Goal: Information Seeking & Learning: Learn about a topic

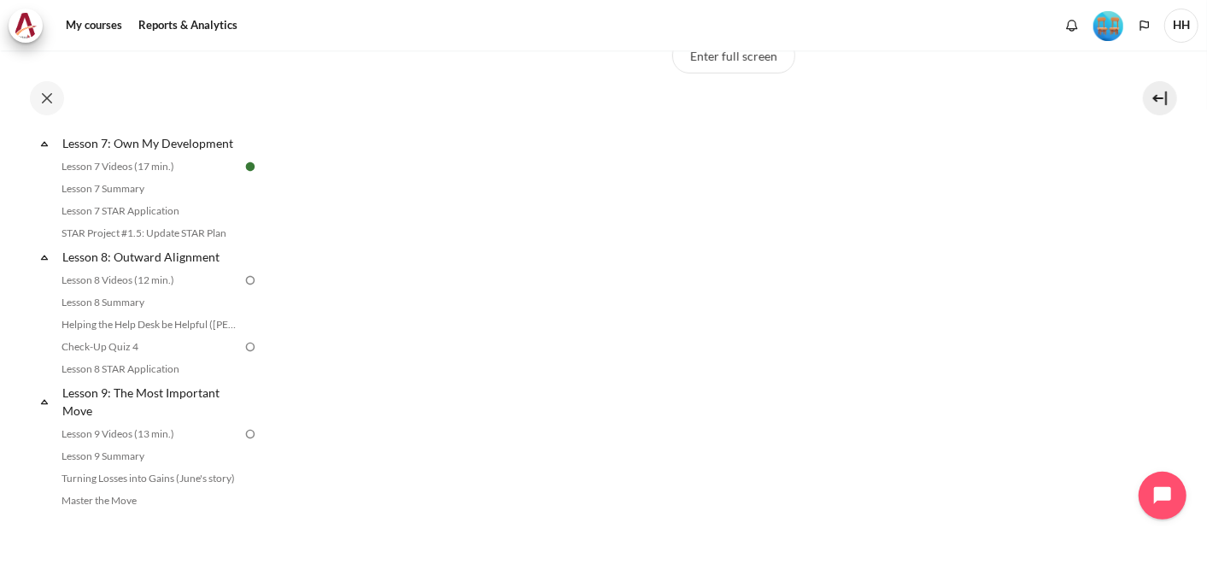
scroll to position [1086, 0]
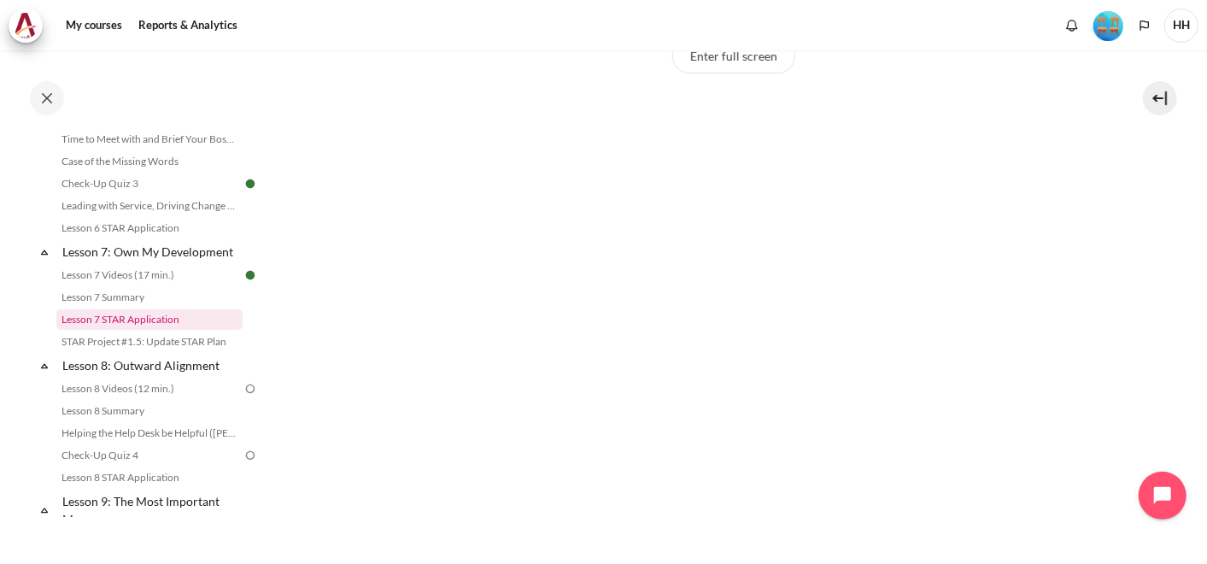
click at [143, 330] on link "Lesson 7 STAR Application" at bounding box center [149, 319] width 186 height 20
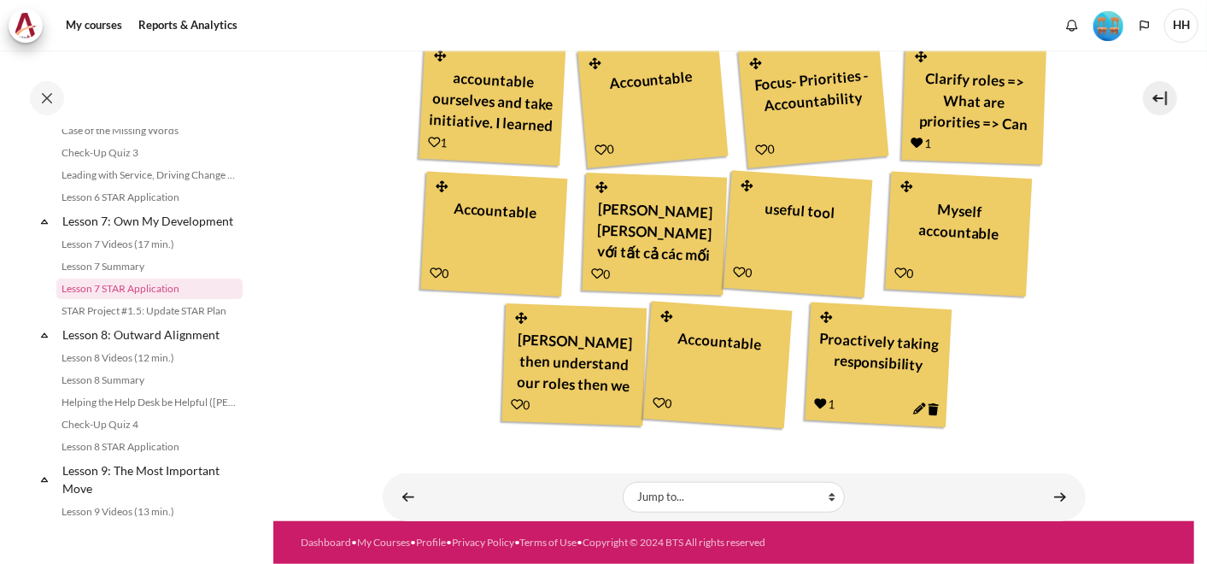
scroll to position [641, 0]
click at [174, 321] on link "STAR Project #1.5: Update STAR Plan" at bounding box center [149, 311] width 186 height 20
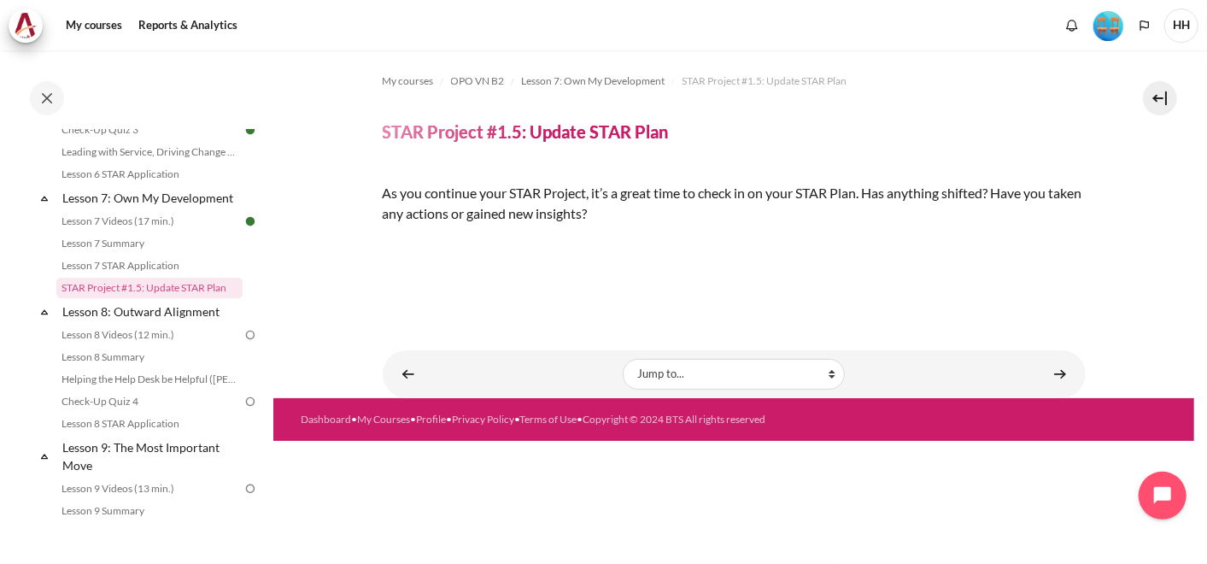
scroll to position [261, 0]
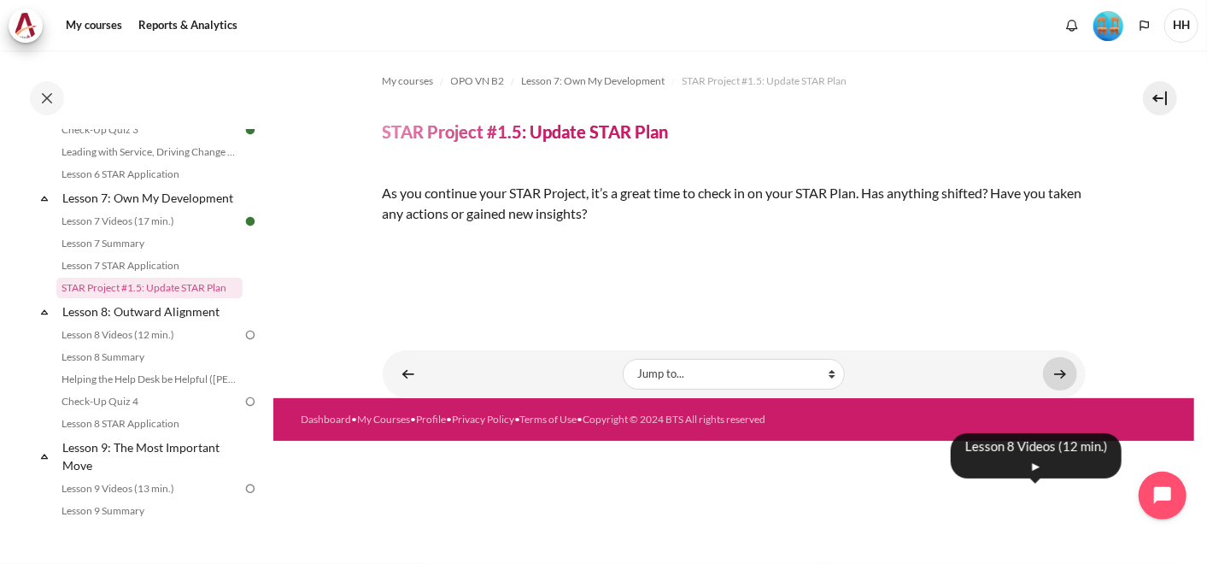
click at [1054, 390] on link "Content" at bounding box center [1060, 373] width 34 height 33
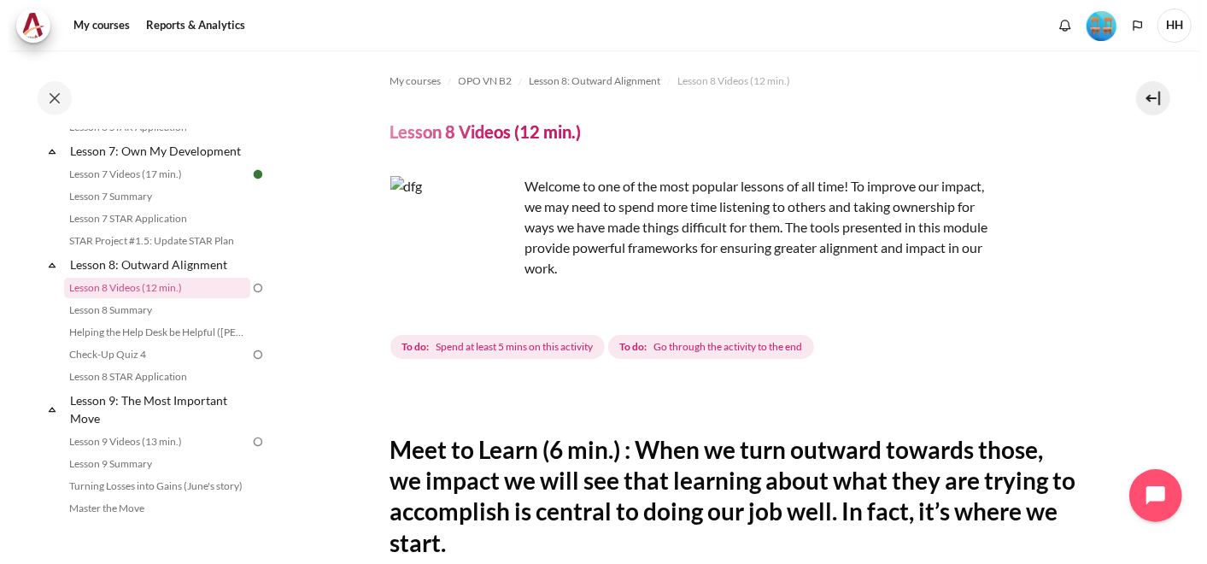
scroll to position [1187, 0]
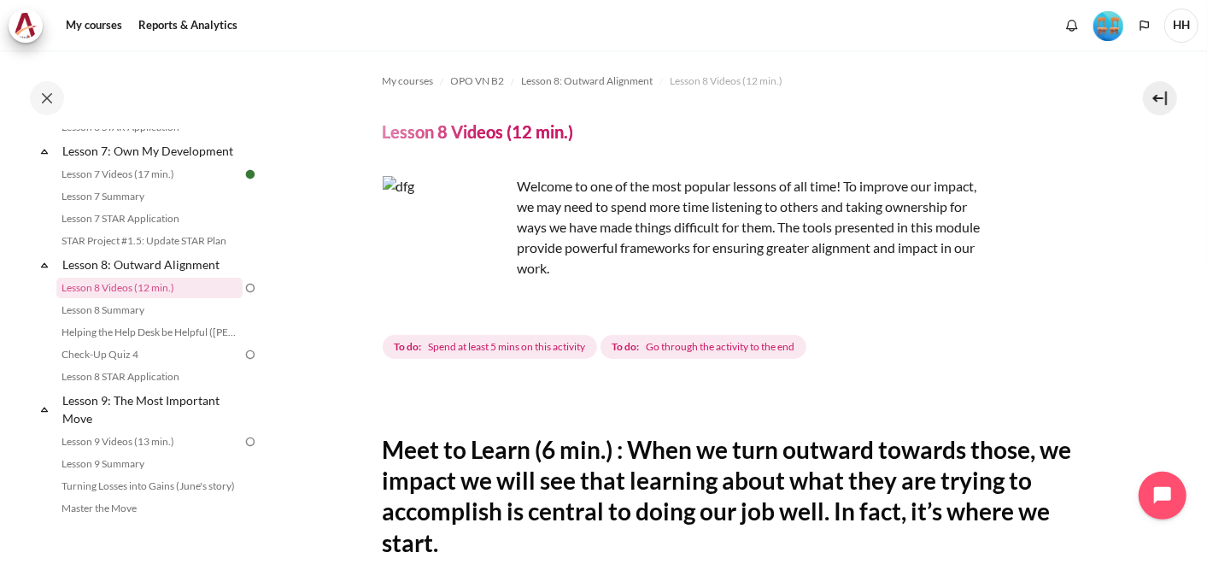
drag, startPoint x: 563, startPoint y: 398, endPoint x: 593, endPoint y: 308, distance: 94.5
click at [563, 398] on div "Content" at bounding box center [734, 398] width 703 height 20
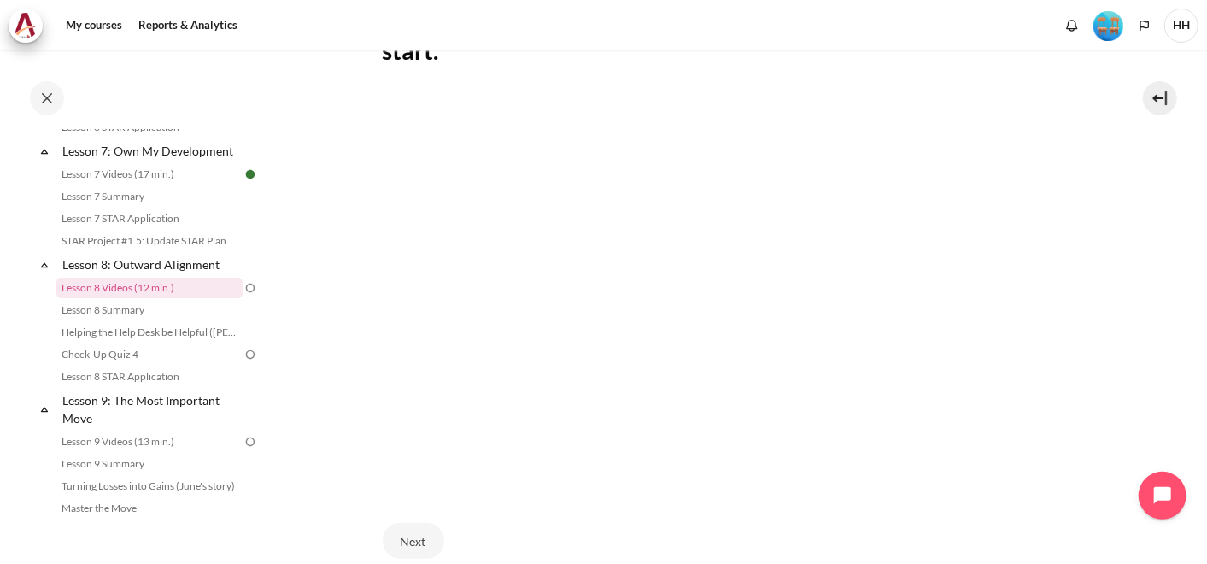
scroll to position [484, 0]
click at [308, 412] on section "My courses OPO VN B2 Lesson 8: Outward Alignment Lesson 8 Videos (12 min.) Less…" at bounding box center [733, 124] width 921 height 1116
click at [339, 316] on section "My courses OPO VN B2 Lesson 8: Outward Alignment Lesson 8 Videos (12 min.) Less…" at bounding box center [733, 124] width 921 height 1116
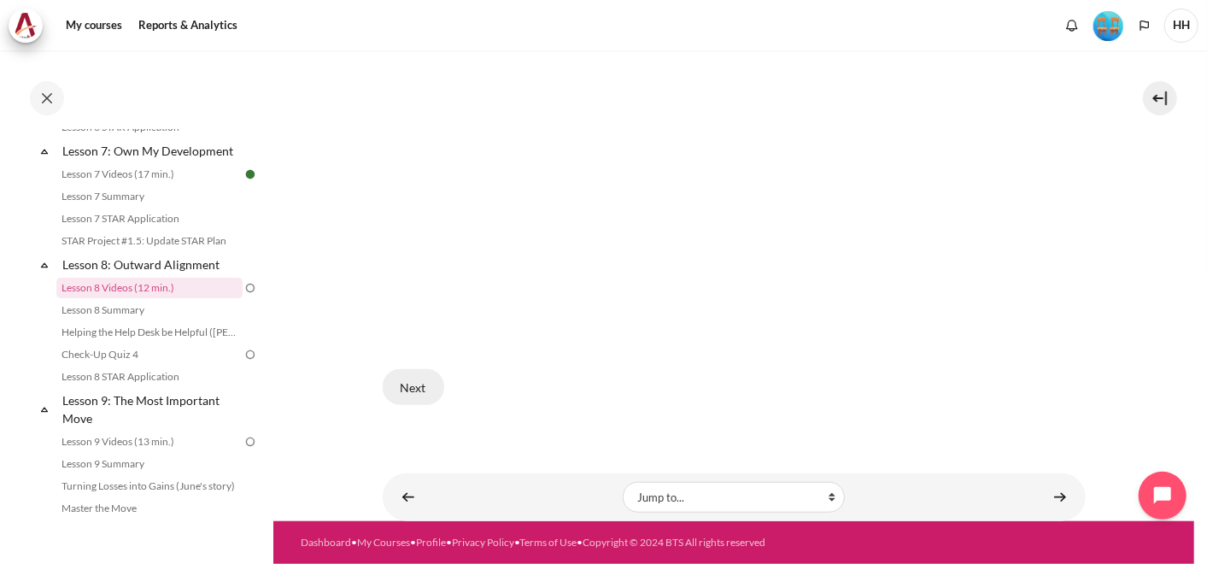
click at [407, 371] on button "Next" at bounding box center [413, 387] width 61 height 36
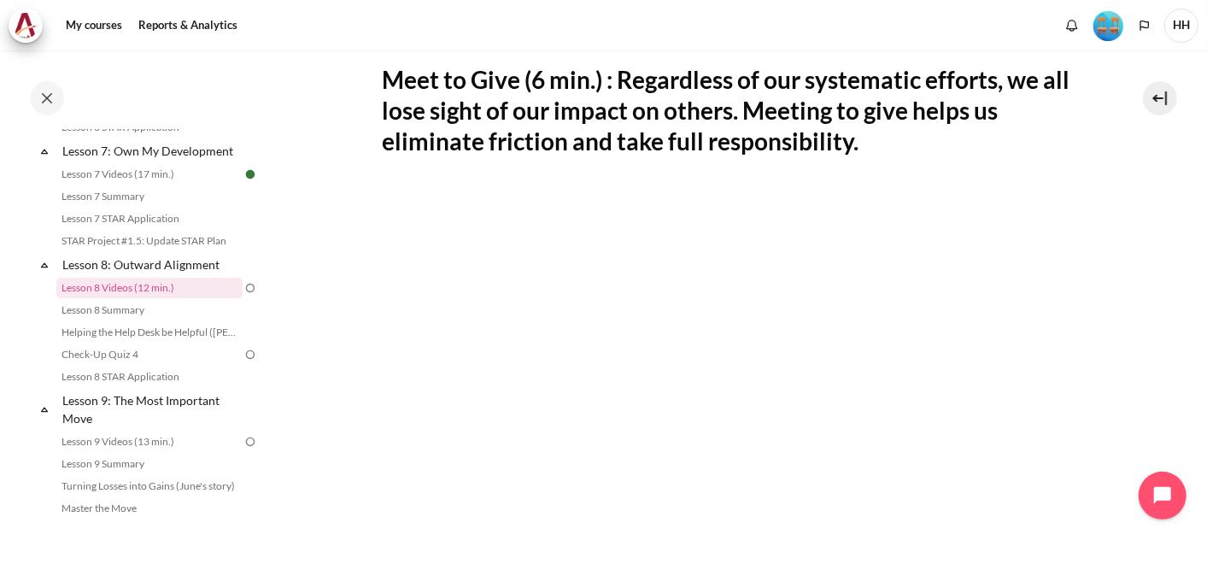
scroll to position [382, 0]
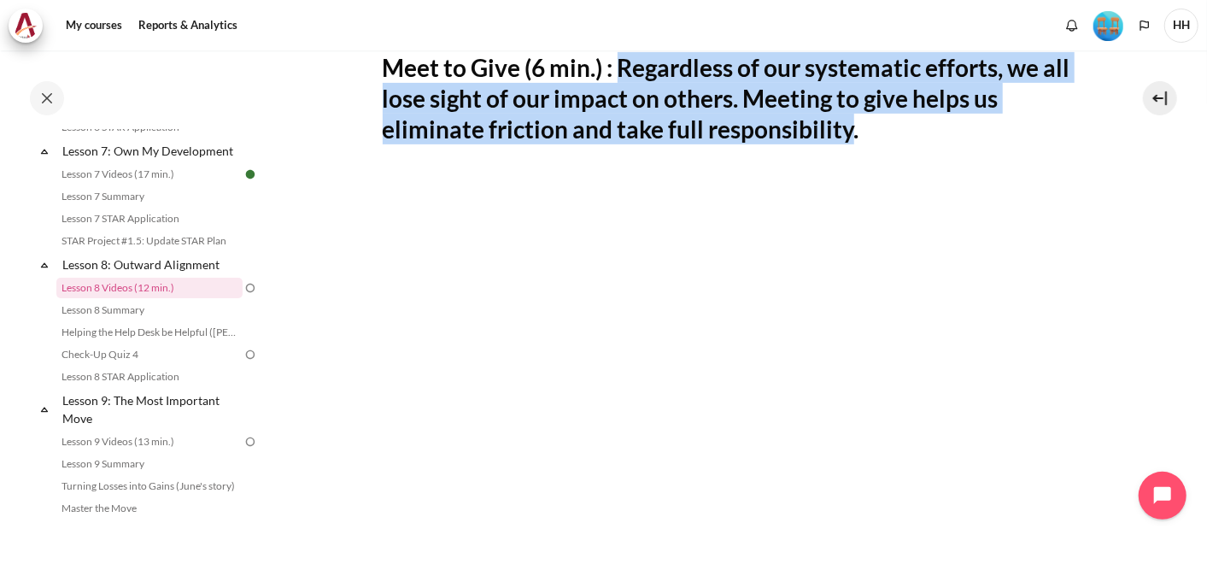
drag, startPoint x: 623, startPoint y: 64, endPoint x: 851, endPoint y: 141, distance: 240.6
click at [851, 141] on h2 "Meet to Give (6 min.) : Regardless of our systematic efforts, we all lose sight…" at bounding box center [734, 98] width 703 height 93
copy h2 "Regardless of our systematic efforts, we all lose sight of our impact on others…"
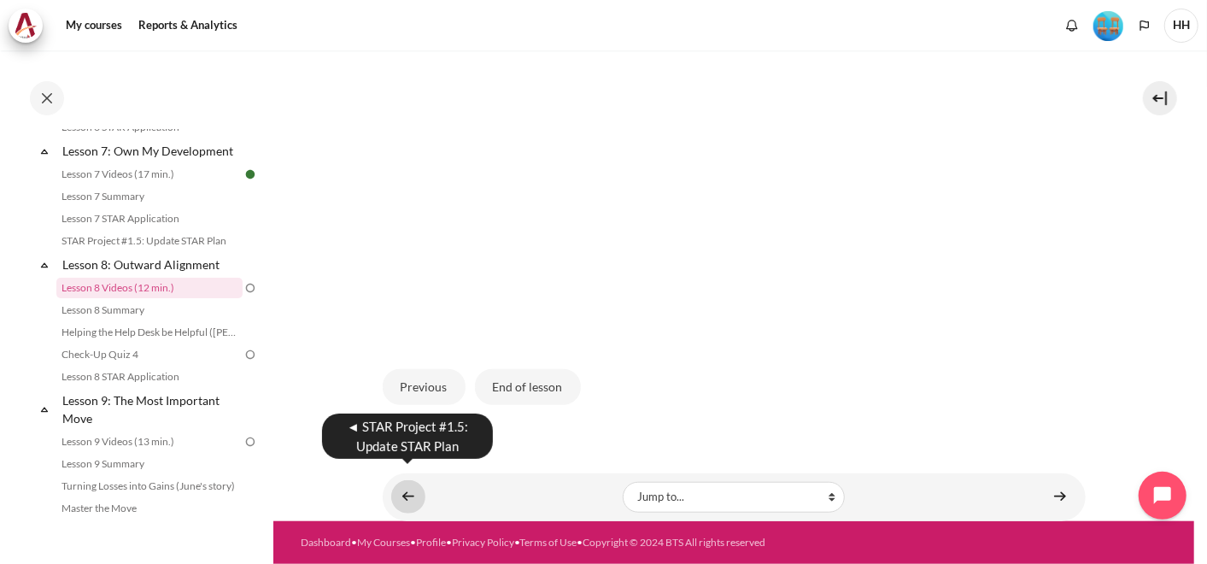
click at [400, 480] on link "Content" at bounding box center [408, 496] width 34 height 33
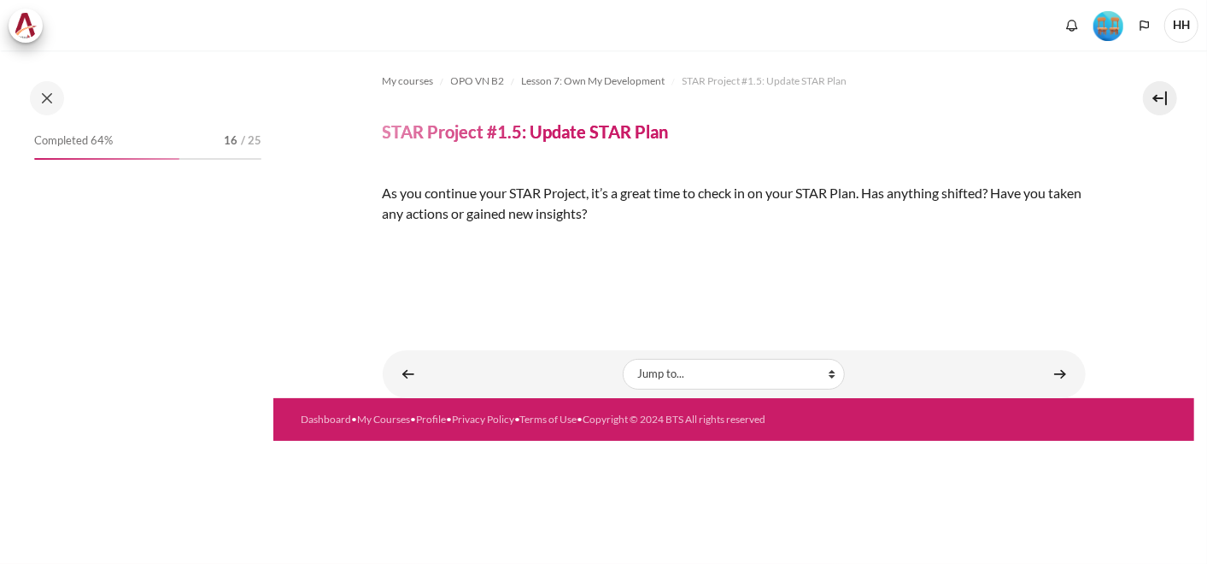
scroll to position [261, 0]
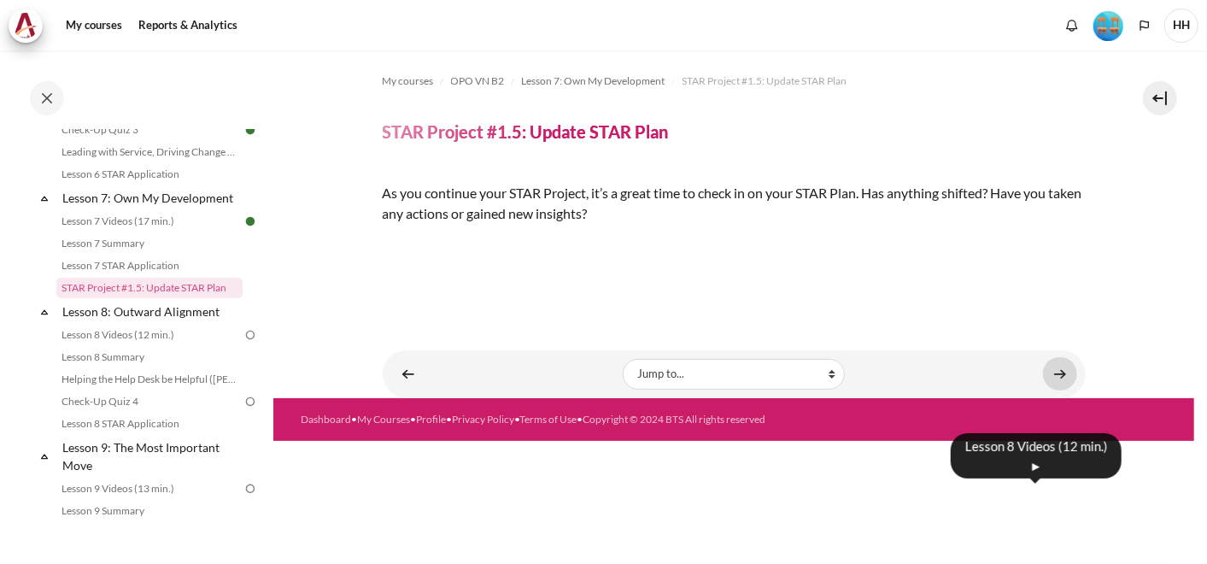
click at [1051, 390] on link "Content" at bounding box center [1060, 373] width 34 height 33
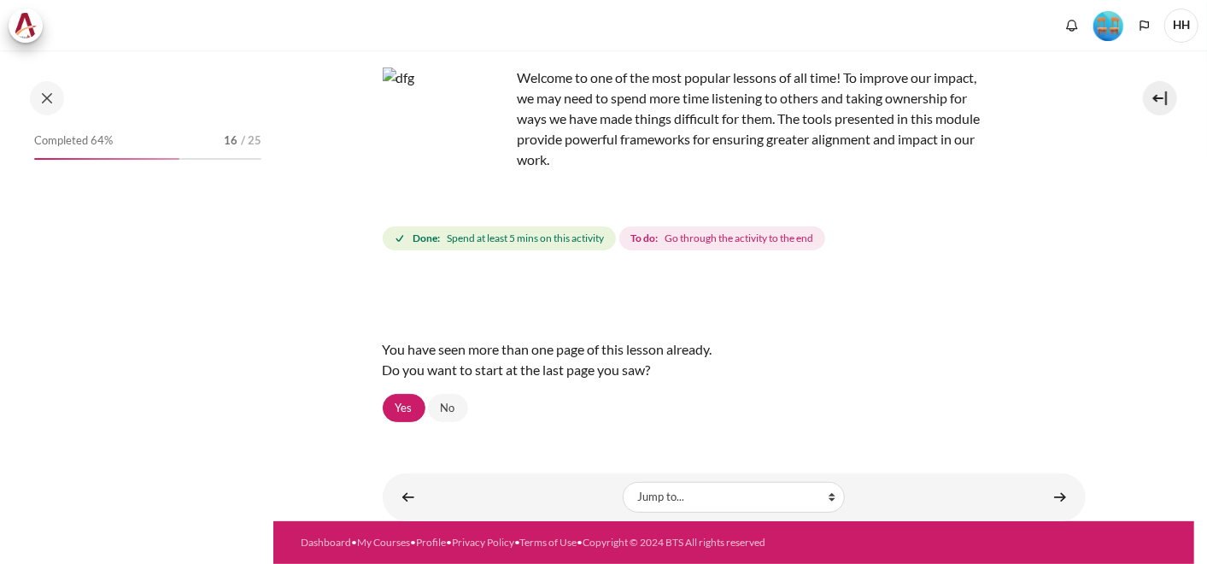
scroll to position [1187, 0]
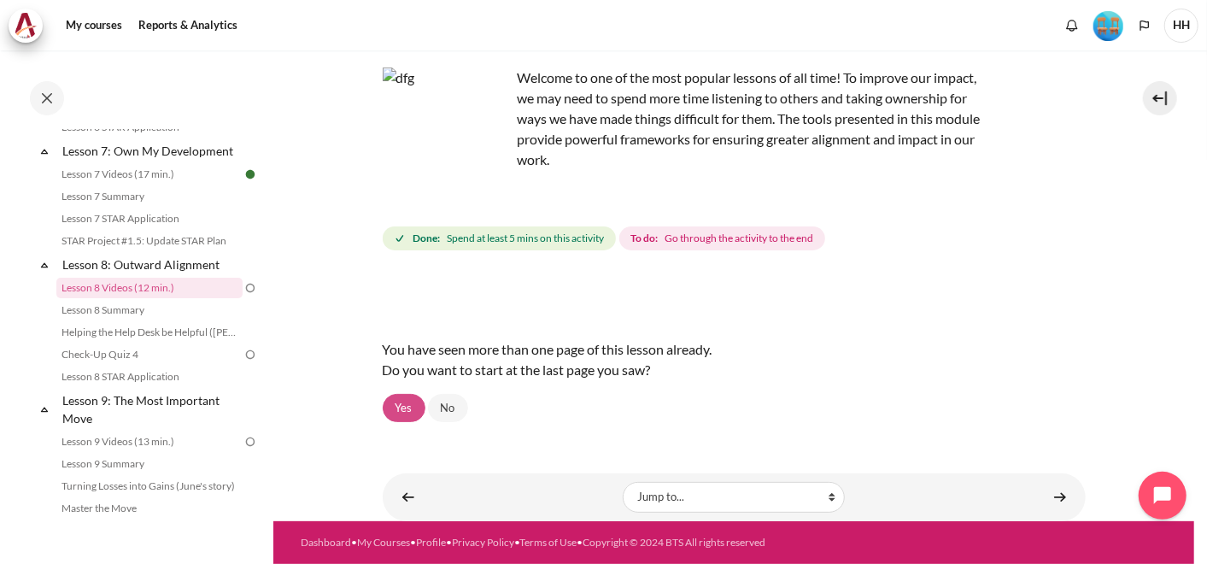
click at [399, 394] on link "Yes" at bounding box center [404, 408] width 43 height 29
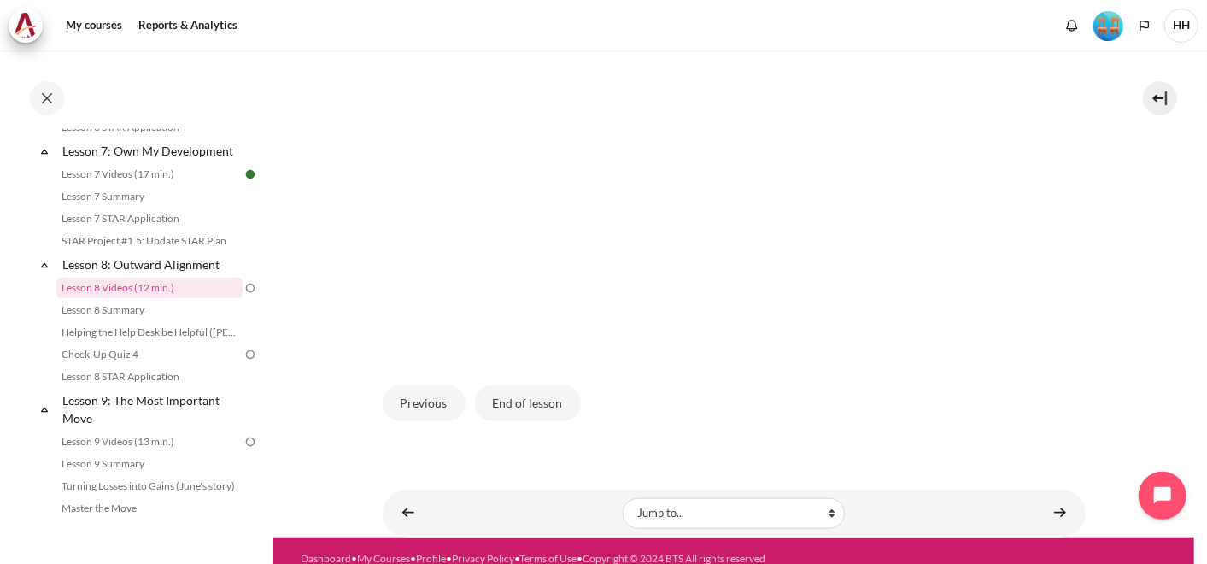
scroll to position [624, 0]
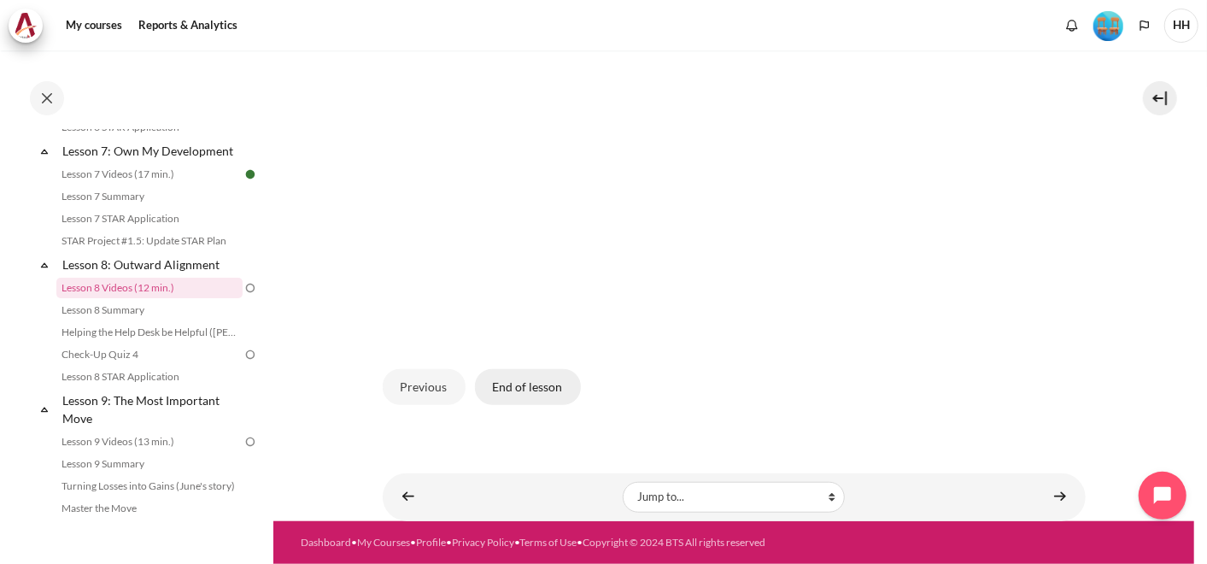
click at [547, 369] on button "End of lesson" at bounding box center [528, 387] width 106 height 36
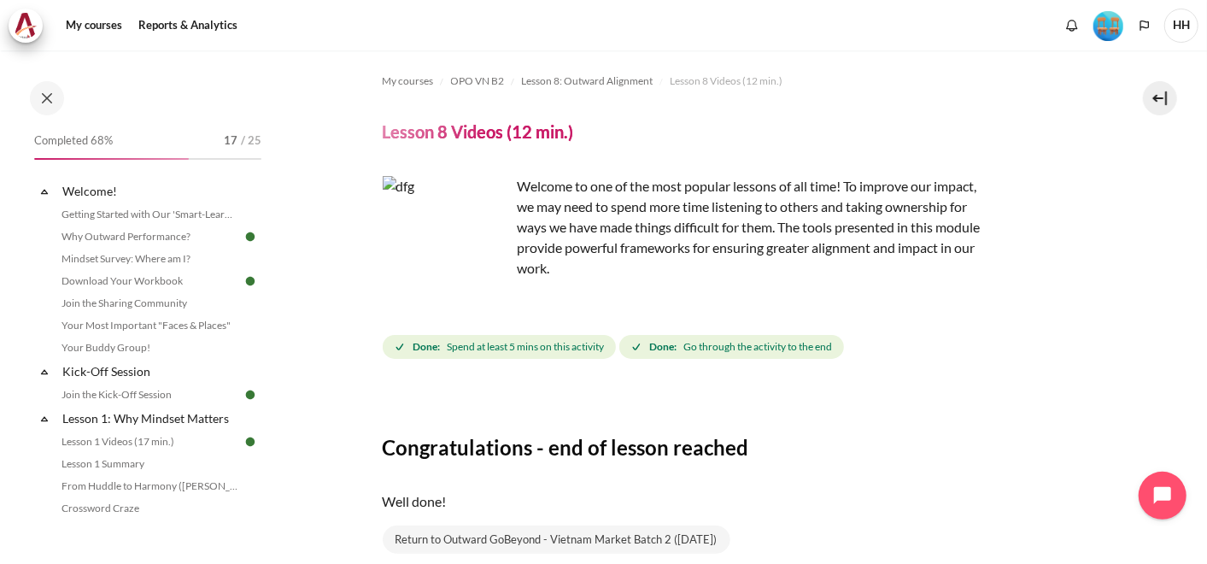
scroll to position [1187, 0]
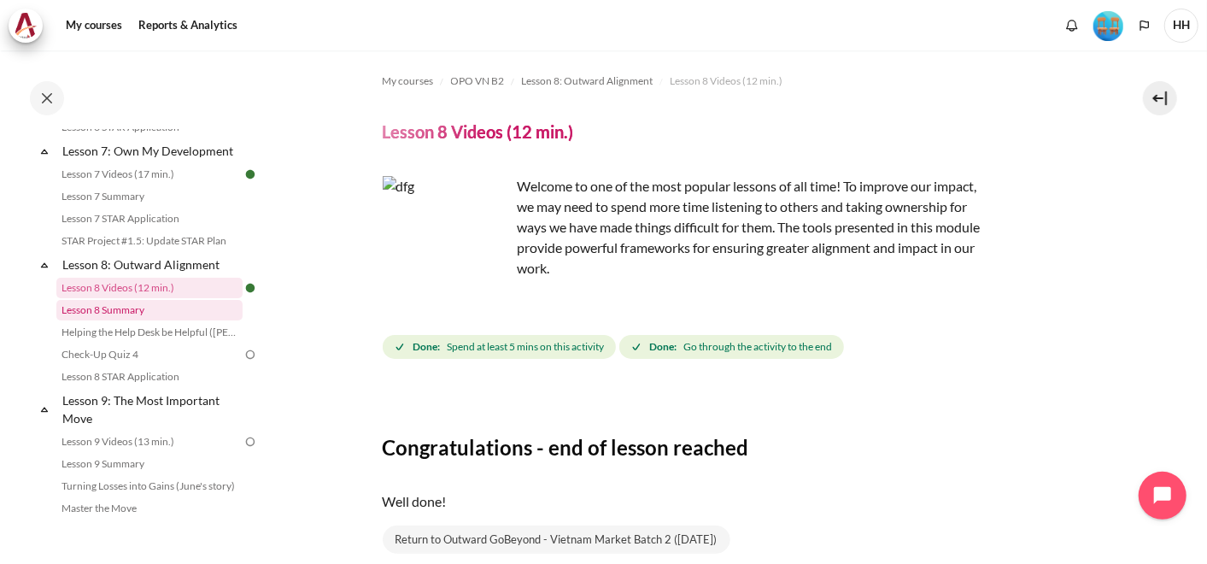
click at [121, 320] on link "Lesson 8 Summary" at bounding box center [149, 310] width 186 height 20
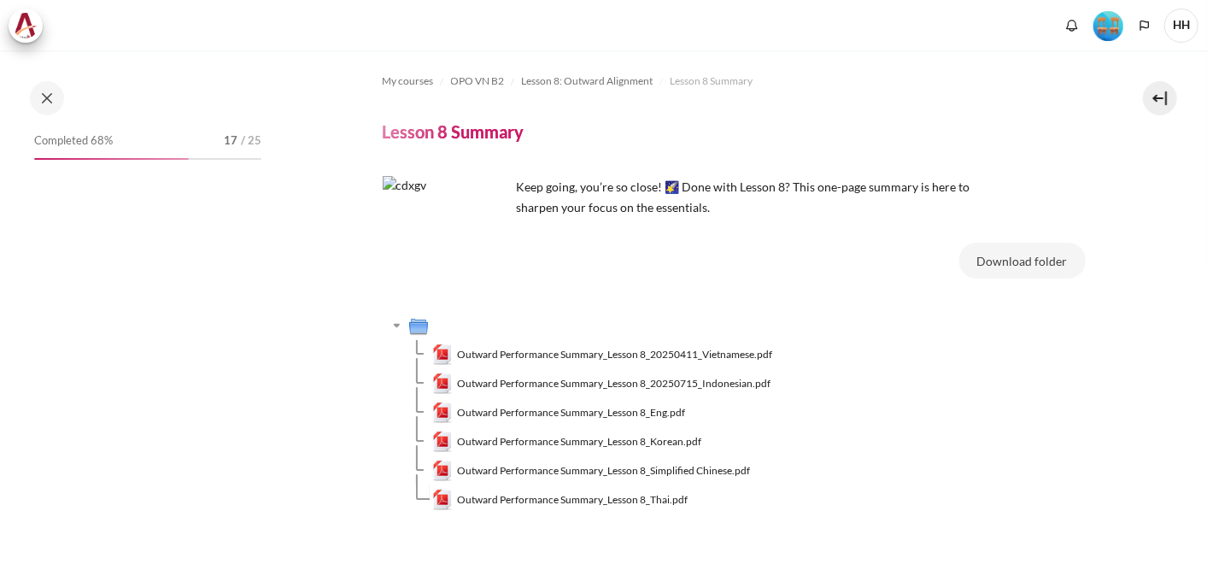
scroll to position [1209, 0]
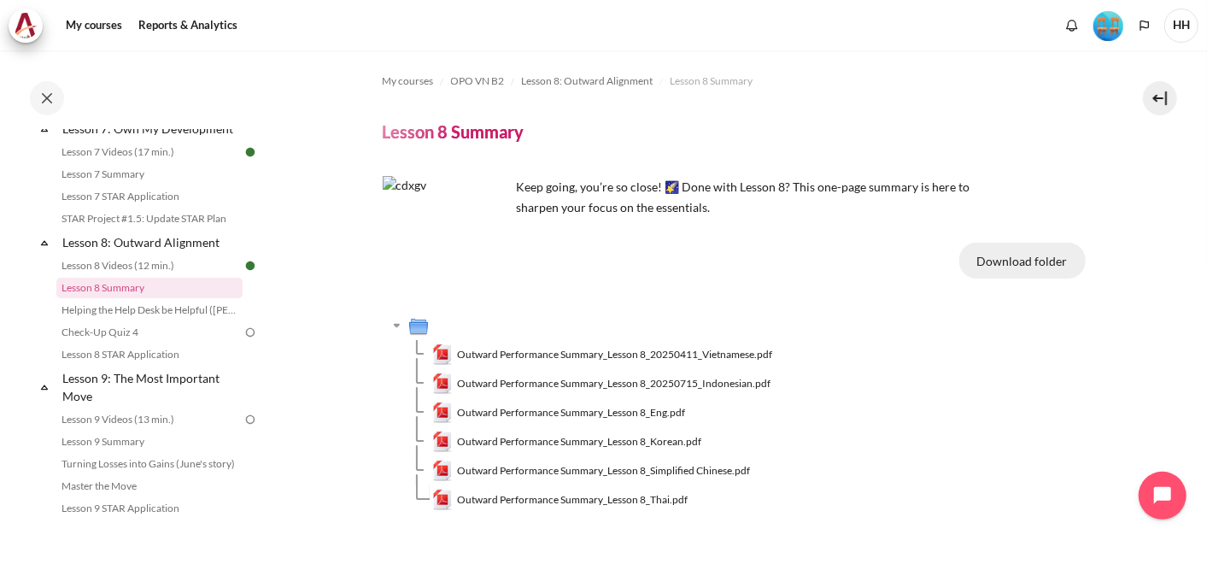
click at [1032, 258] on button "Download folder" at bounding box center [1022, 261] width 126 height 36
click at [673, 354] on span "Outward Performance Summary_Lesson 8_20250411_Vietnamese.pdf" at bounding box center [614, 354] width 315 height 15
click at [149, 320] on link "Helping the Help Desk be Helpful ([PERSON_NAME]'s Story)" at bounding box center [149, 310] width 186 height 20
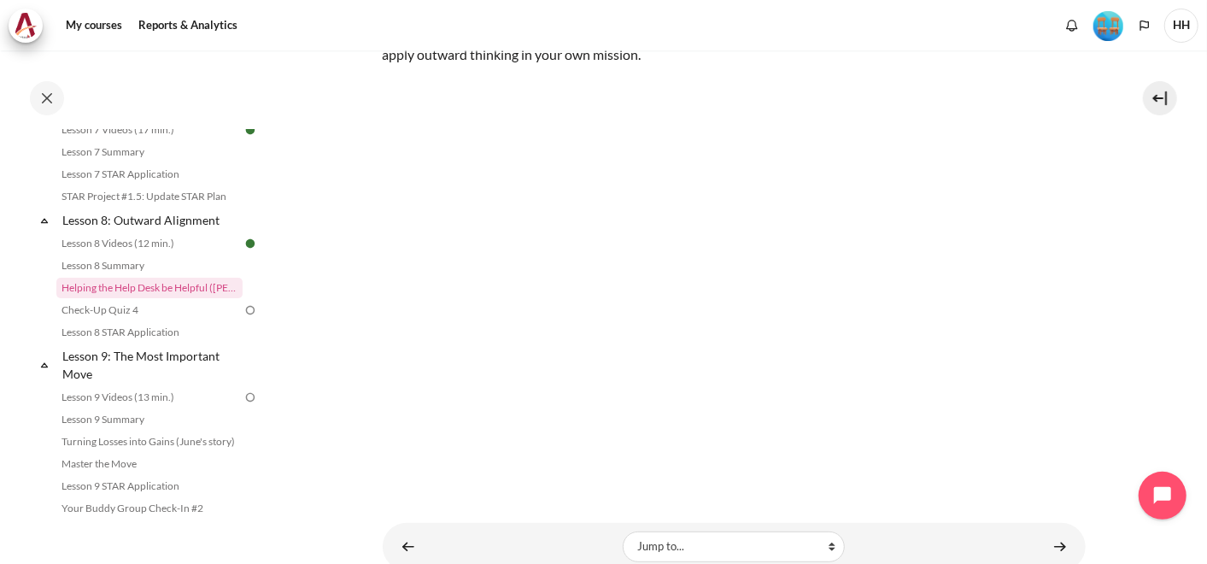
scroll to position [314, 0]
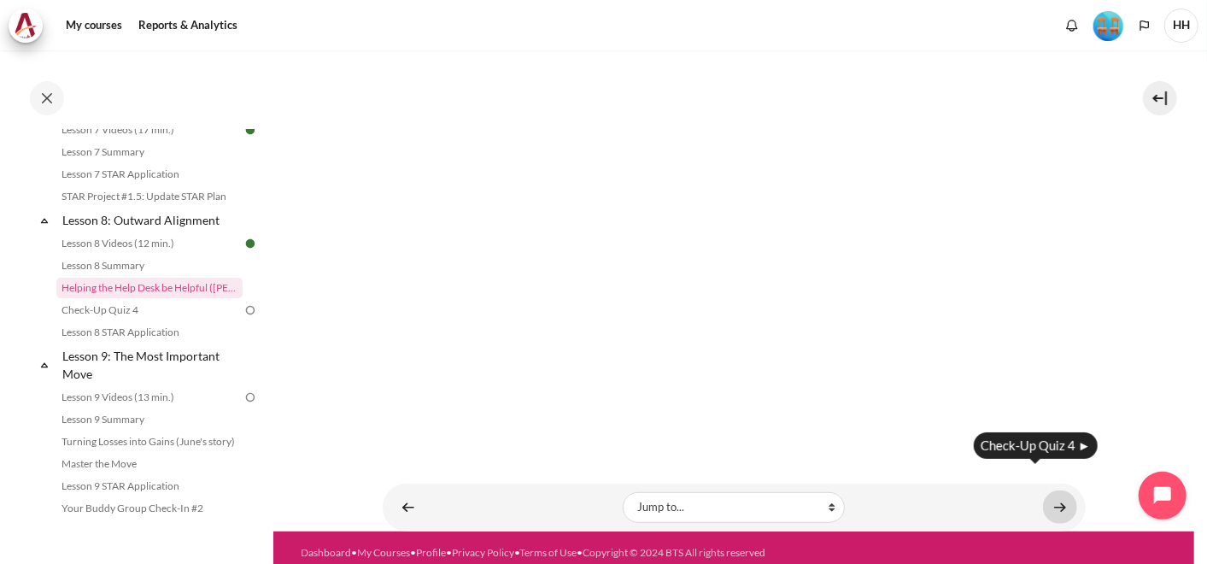
click at [1049, 490] on link "Content" at bounding box center [1060, 506] width 34 height 33
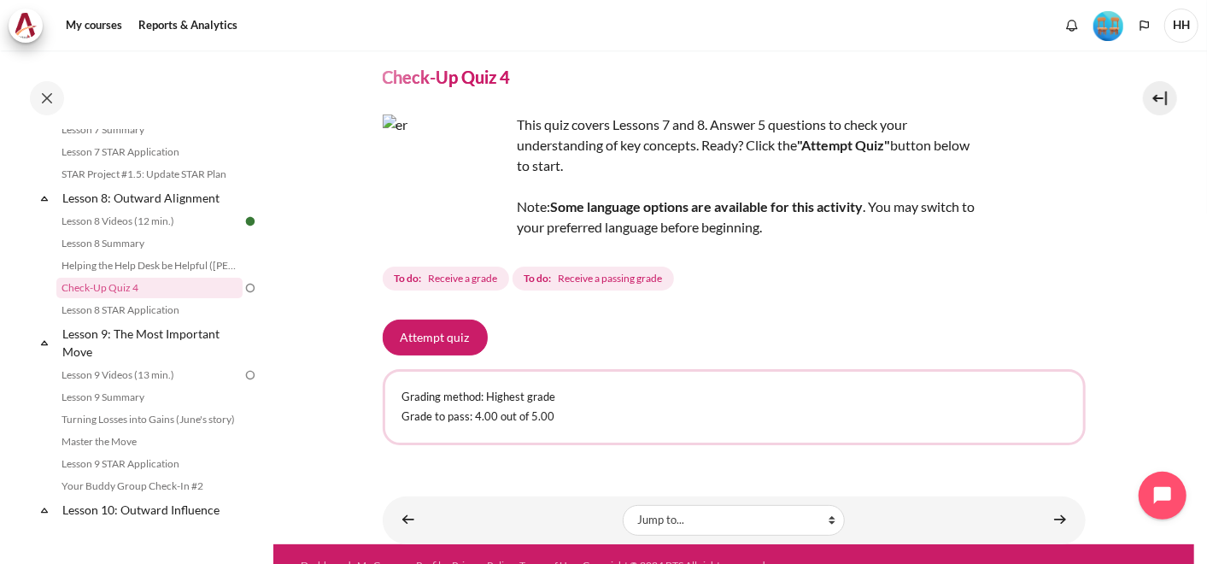
scroll to position [92, 0]
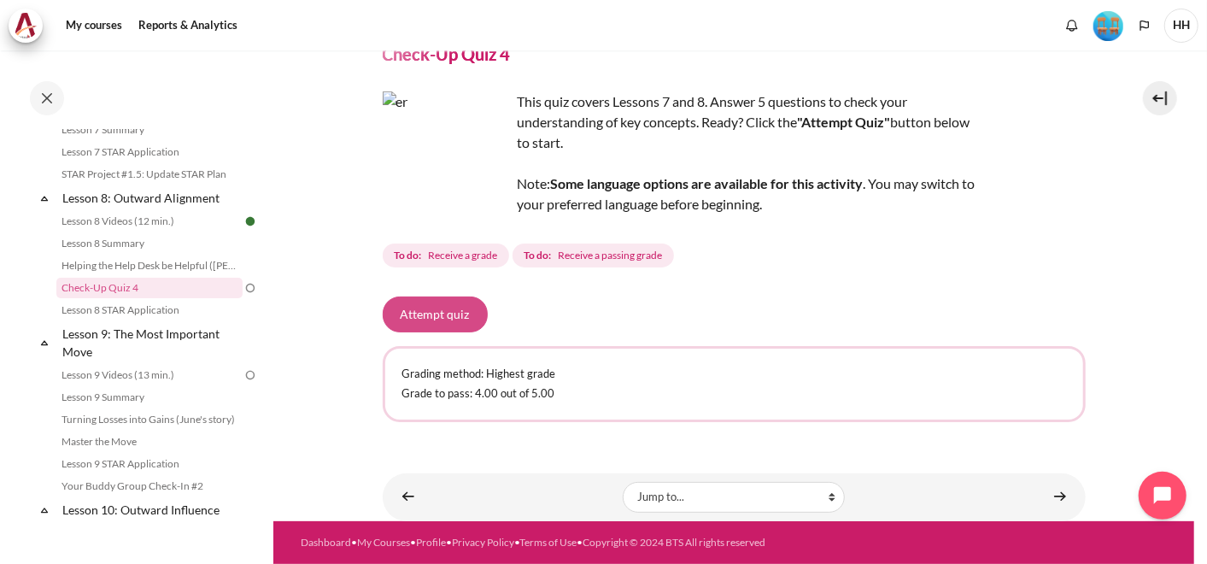
click at [420, 303] on button "Attempt quiz" at bounding box center [435, 314] width 105 height 36
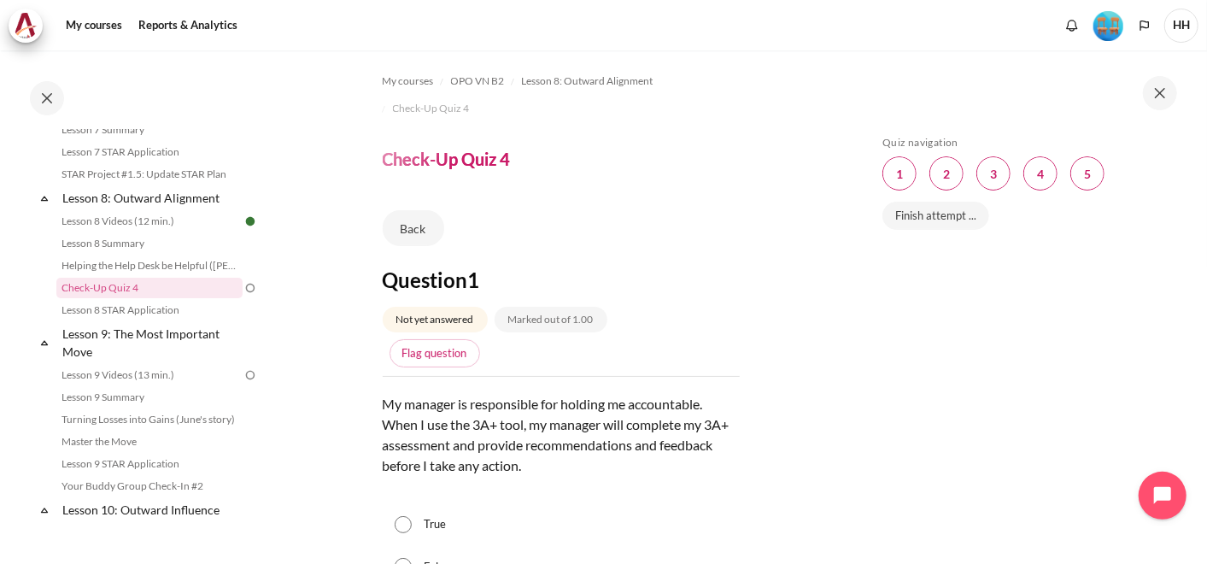
scroll to position [316, 0]
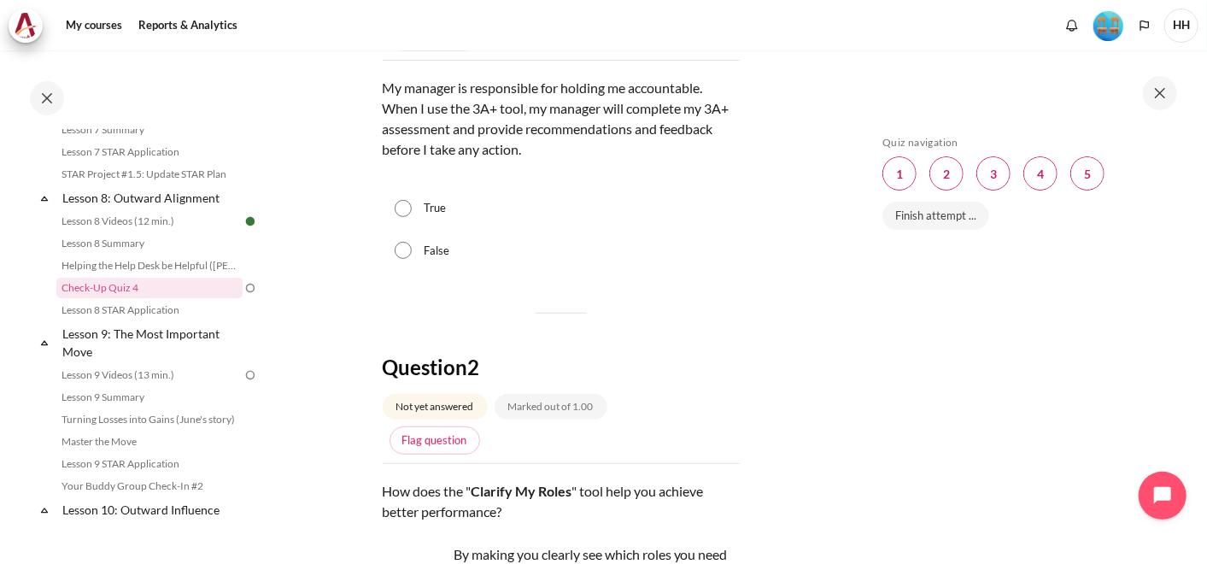
click at [399, 209] on input "True" at bounding box center [403, 208] width 17 height 17
radio input "true"
click at [407, 252] on input "False" at bounding box center [403, 250] width 17 height 17
radio input "true"
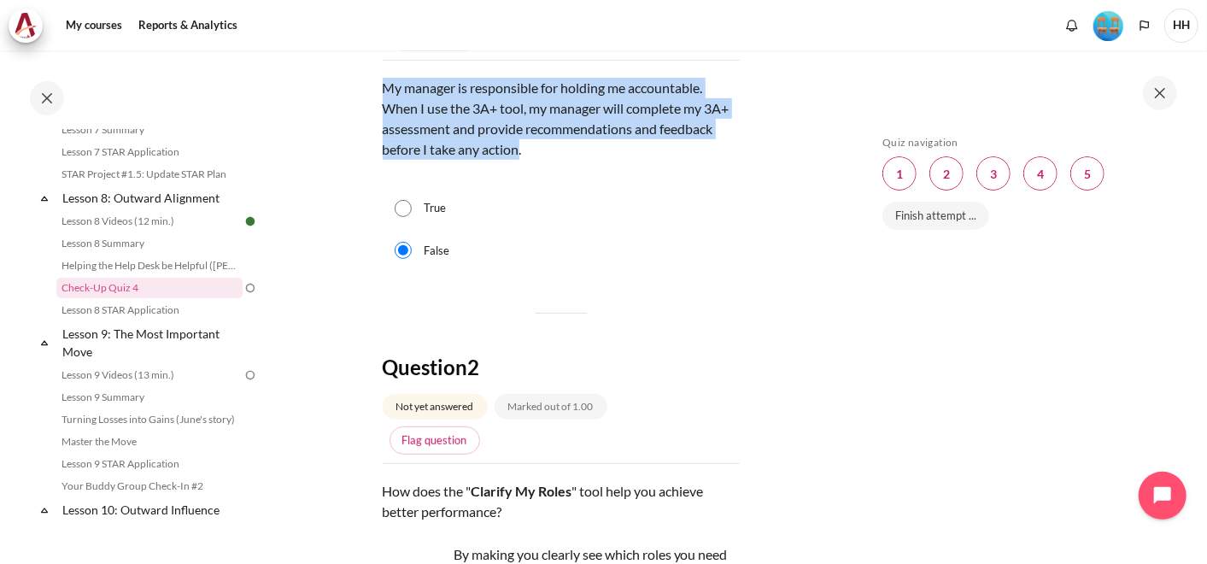
drag, startPoint x: 383, startPoint y: 85, endPoint x: 577, endPoint y: 144, distance: 202.9
click at [577, 144] on p "My manager is responsible for holding me accountable. When I use the 3A+ tool, …" at bounding box center [561, 129] width 357 height 102
copy p "My manager is responsible for holding me accountable. When I use the 3A+ tool, …"
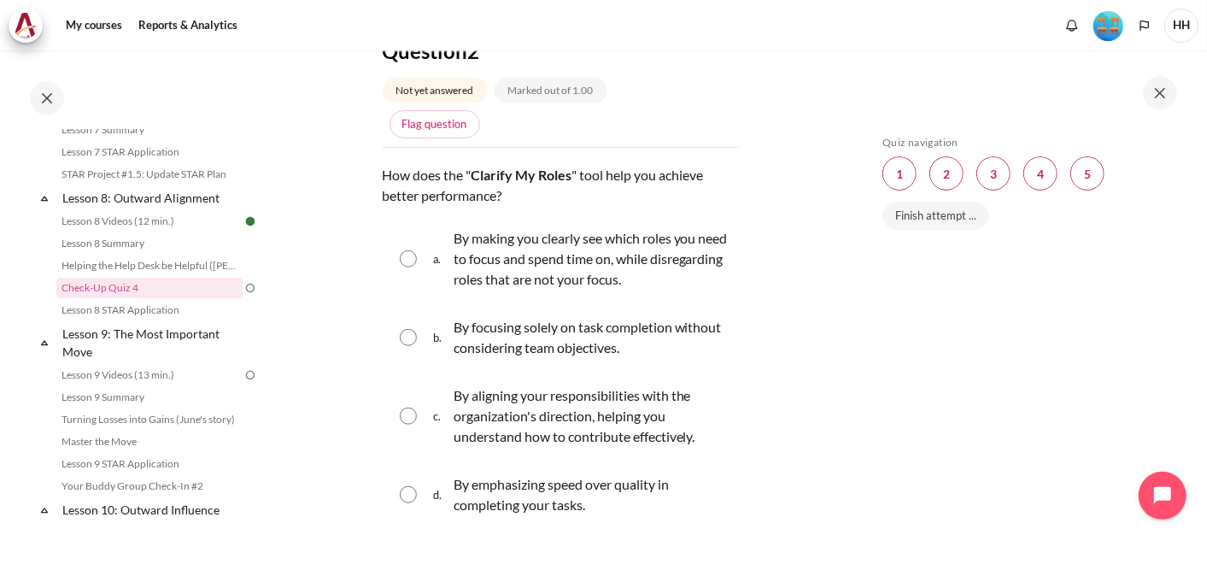
click at [414, 255] on input "Content" at bounding box center [408, 258] width 17 height 17
radio input "true"
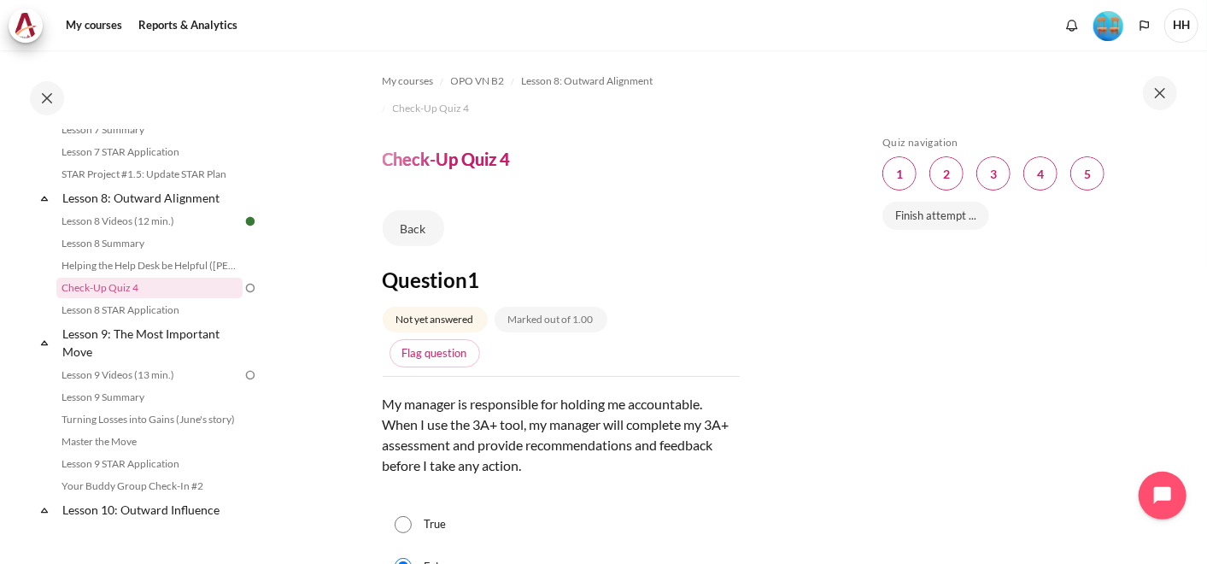
scroll to position [316, 0]
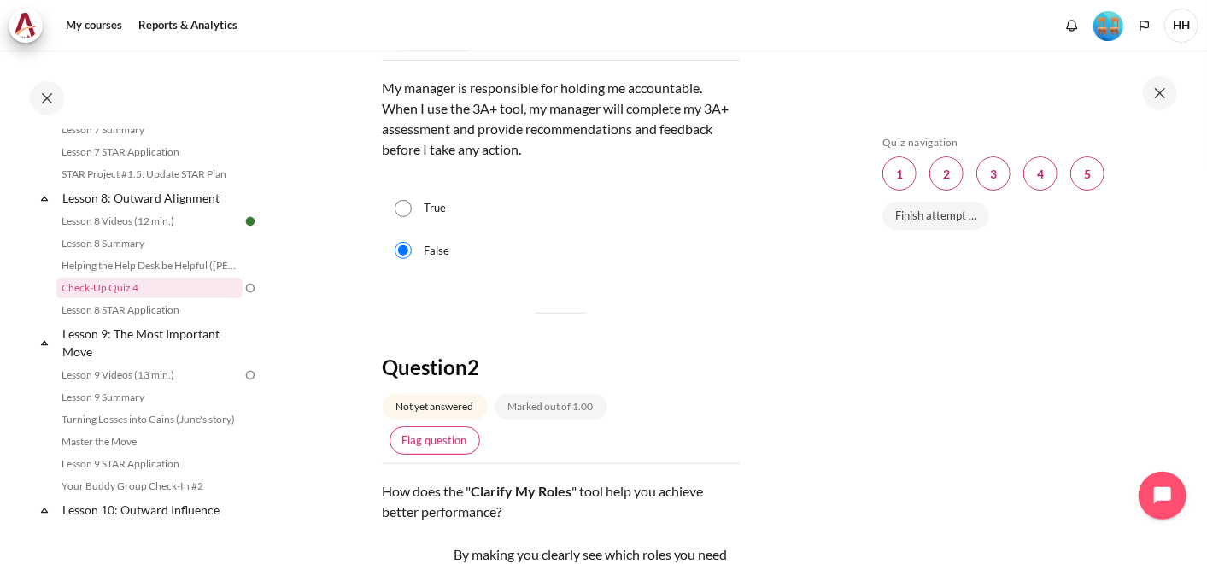
click at [442, 442] on link "Flag question" at bounding box center [434, 440] width 91 height 29
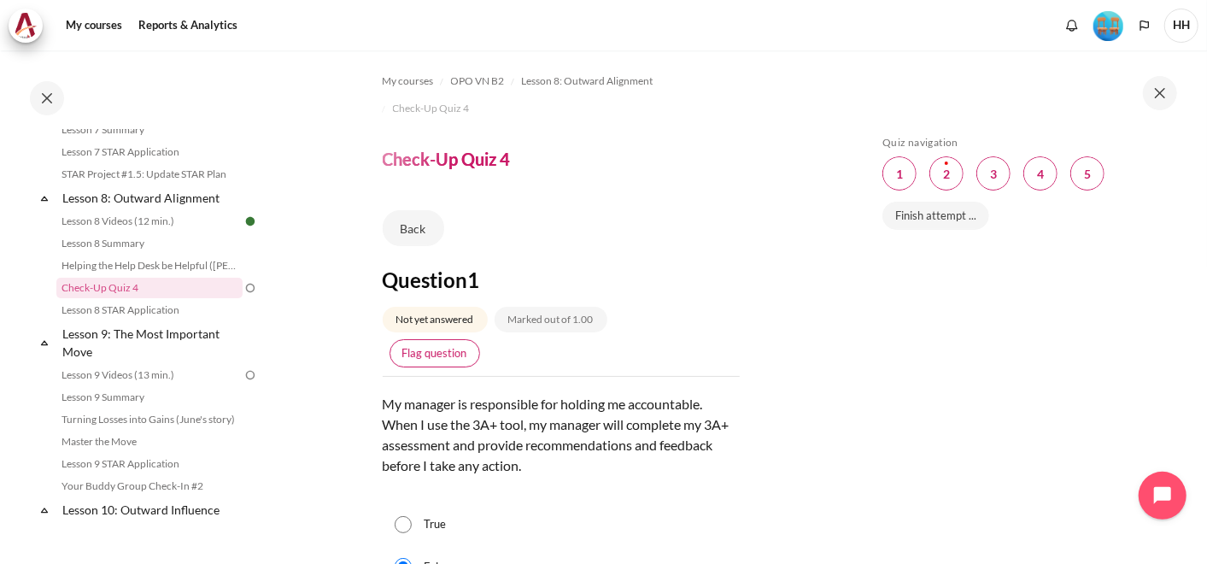
click at [422, 351] on link "Flag question" at bounding box center [434, 353] width 91 height 29
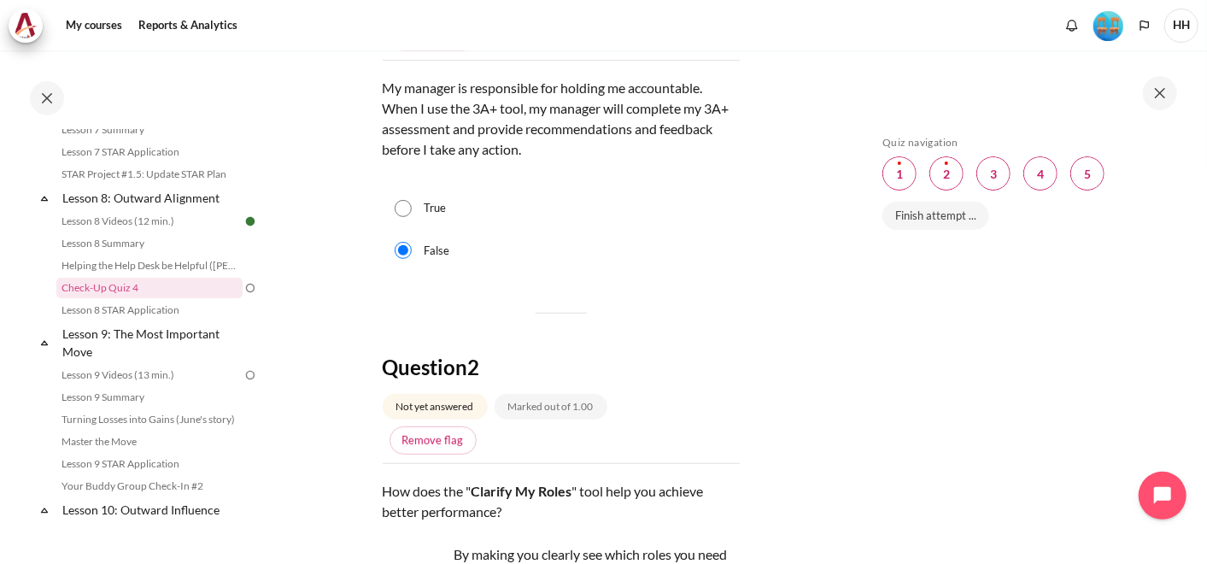
scroll to position [632, 0]
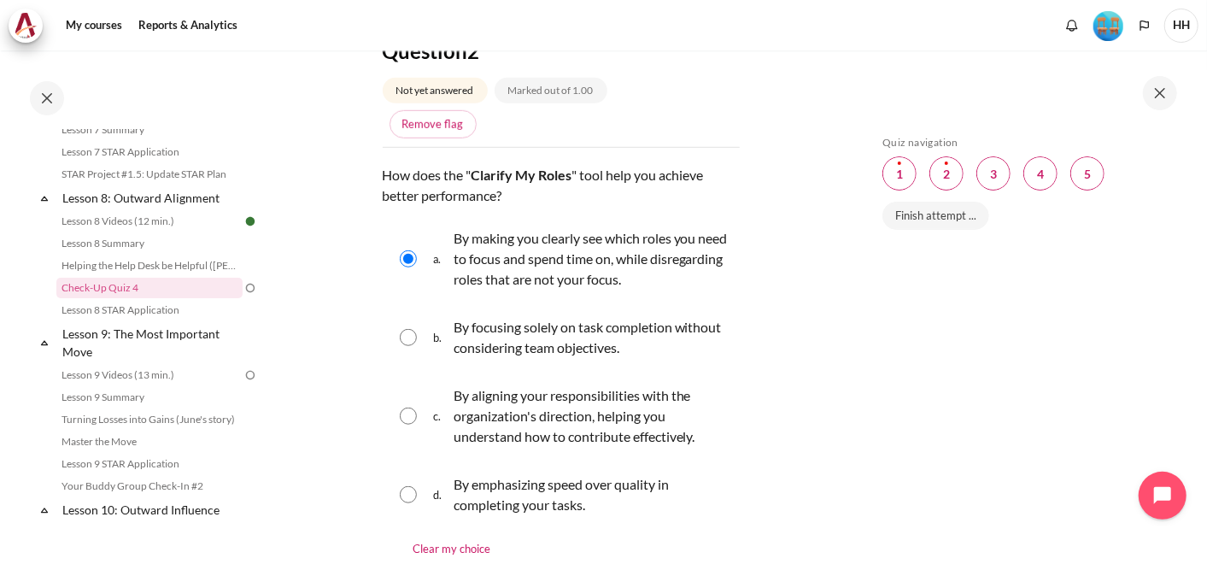
click at [406, 411] on input "Content" at bounding box center [408, 415] width 17 height 17
radio input "true"
click at [408, 492] on input "Content" at bounding box center [408, 494] width 17 height 17
radio input "true"
click at [410, 409] on input "Content" at bounding box center [408, 415] width 17 height 17
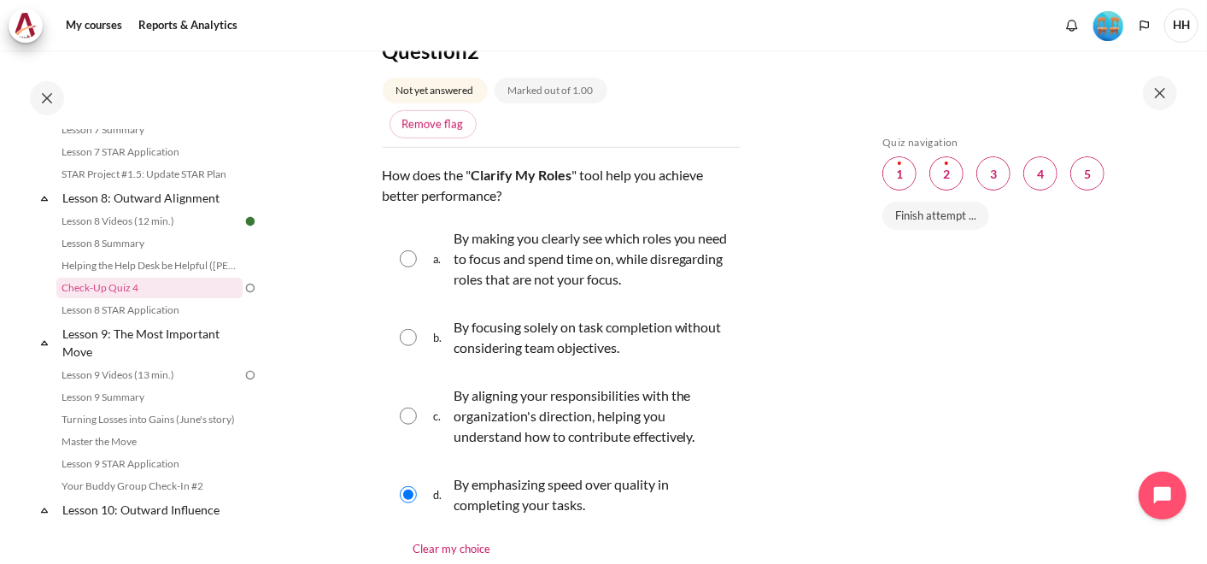
radio input "true"
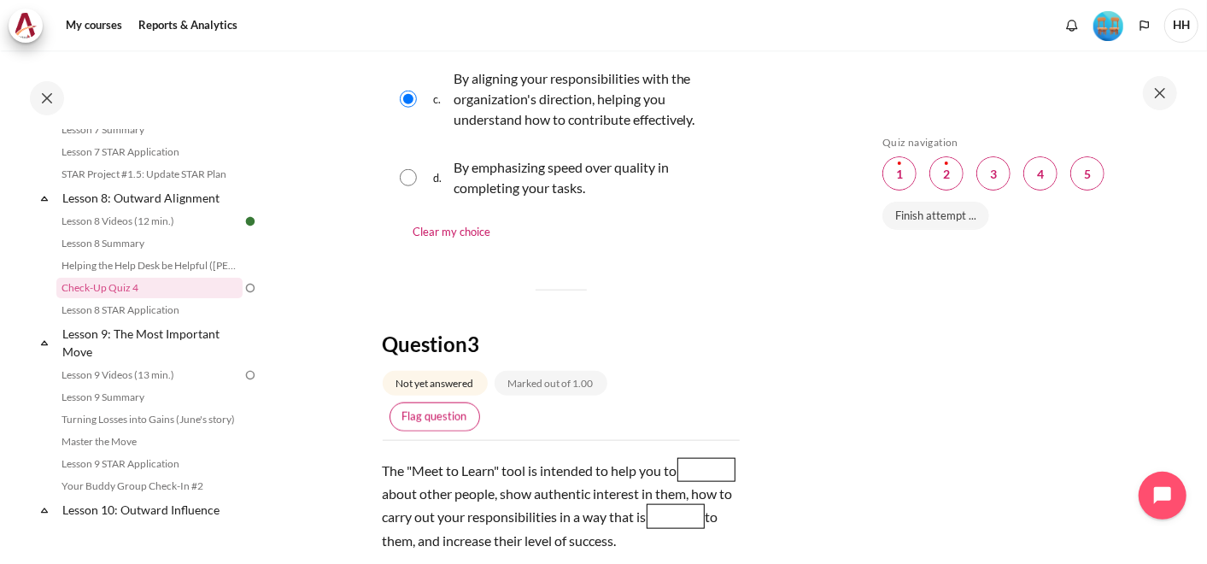
click at [442, 414] on link "Flag question" at bounding box center [434, 416] width 91 height 29
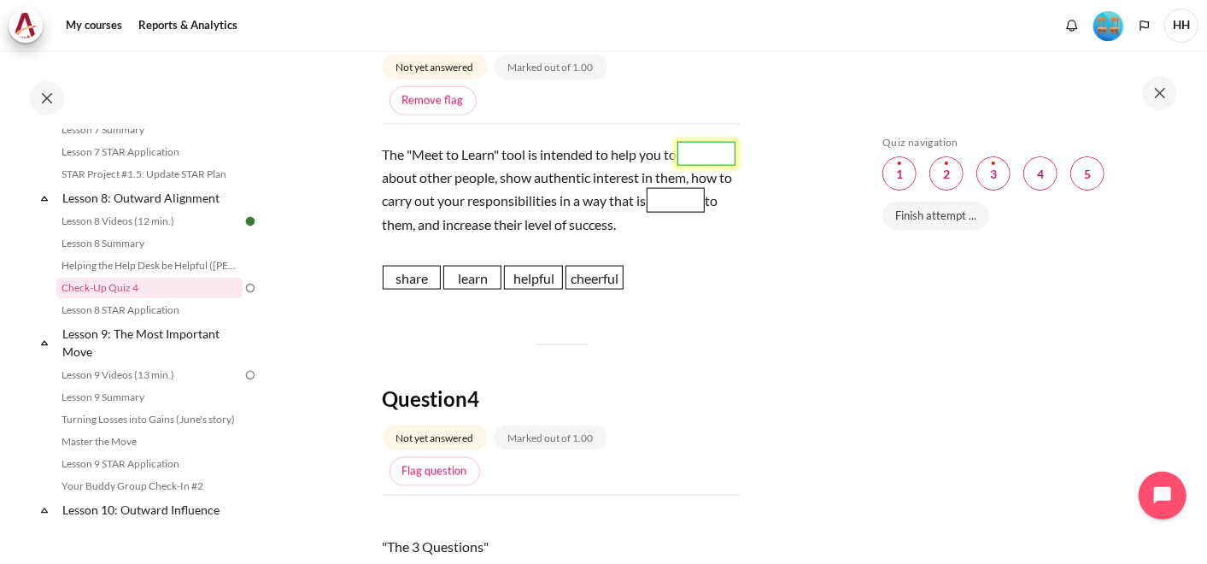
click at [677, 166] on span "Blank 1 Question 3" at bounding box center [706, 154] width 58 height 24
drag, startPoint x: 471, startPoint y: 278, endPoint x: 409, endPoint y: 175, distance: 120.7
click at [409, 175] on span "learn" at bounding box center [410, 173] width 58 height 24
drag, startPoint x: 429, startPoint y: 275, endPoint x: 429, endPoint y: 216, distance: 58.9
click at [429, 216] on span "share" at bounding box center [412, 217] width 58 height 24
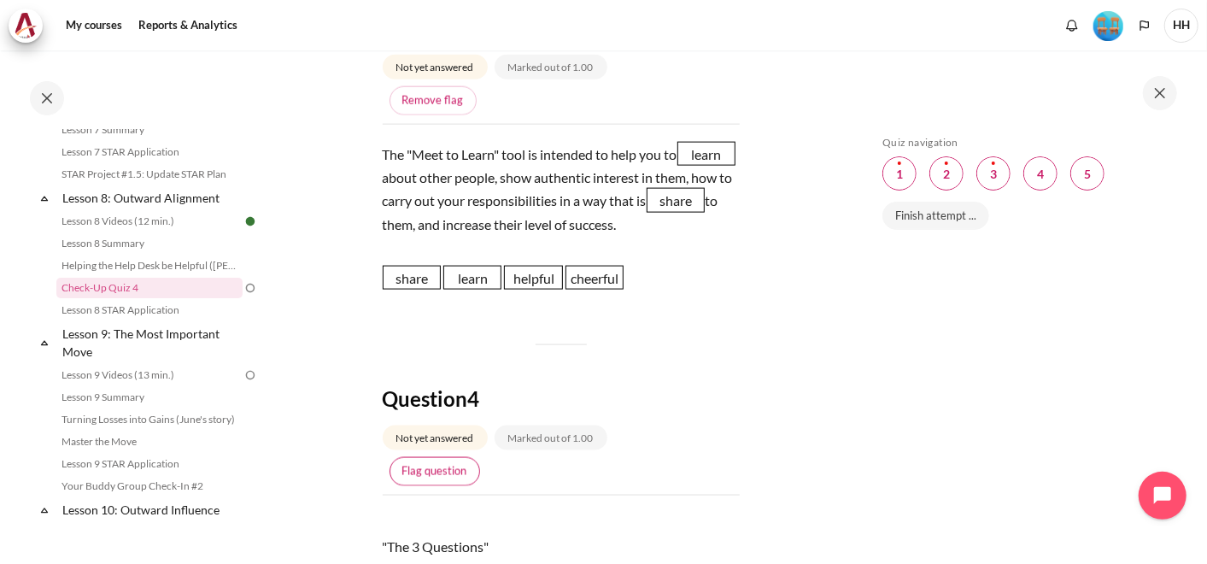
click at [439, 464] on link "Flag question" at bounding box center [434, 471] width 91 height 29
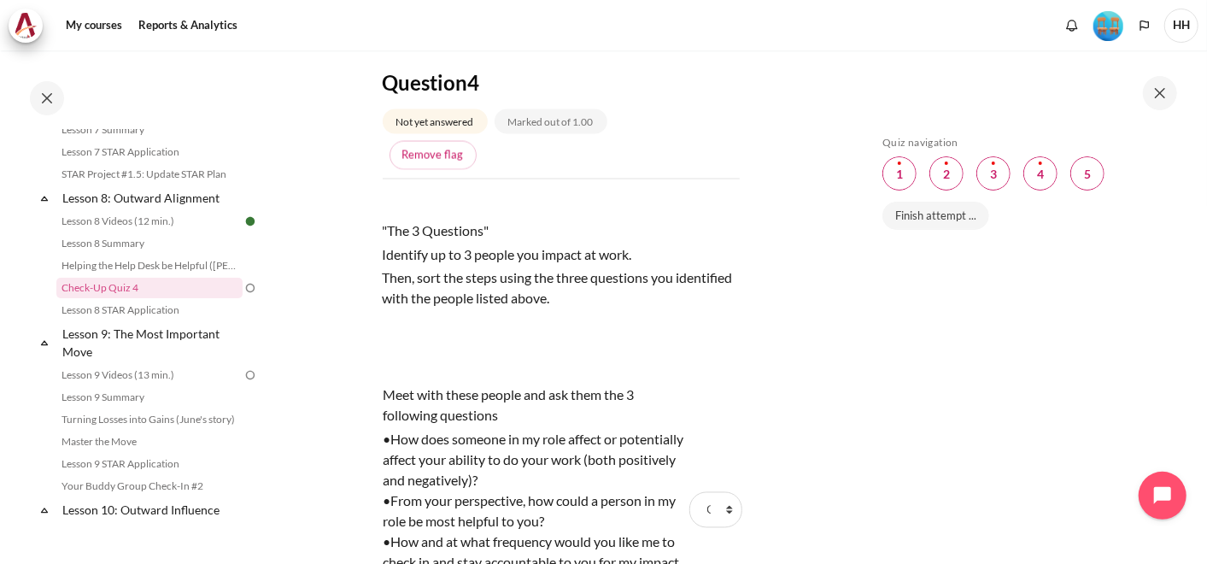
scroll to position [1898, 0]
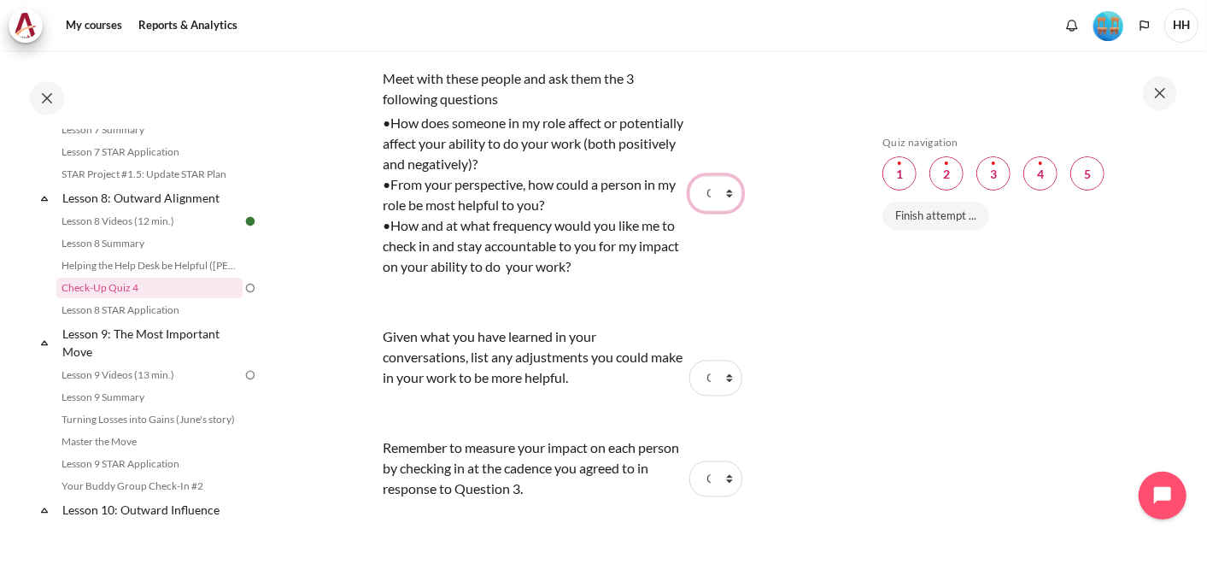
click at [722, 193] on select "Choose... Step 2 Step 1 Step 3" at bounding box center [715, 193] width 53 height 36
click at [689, 175] on select "Choose... Step 2 Step 1 Step 3" at bounding box center [715, 193] width 53 height 36
click at [722, 193] on select "Choose... Step 2 Step 1 Step 3" at bounding box center [715, 193] width 53 height 36
click at [689, 175] on select "Choose... Step 2 Step 1 Step 3" at bounding box center [715, 193] width 53 height 36
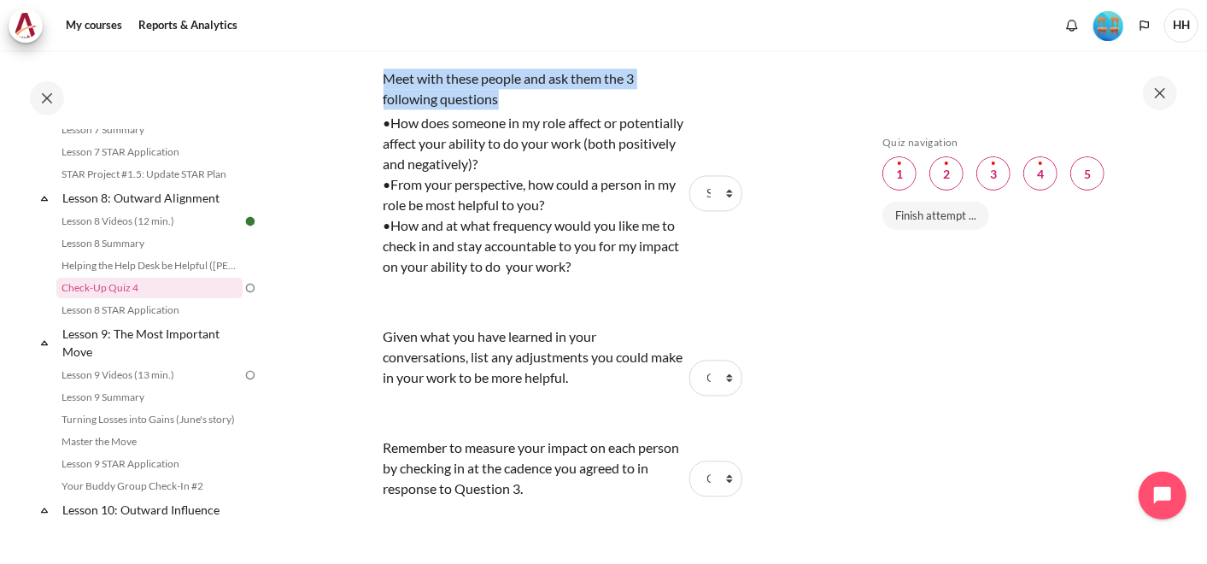
drag, startPoint x: 529, startPoint y: 90, endPoint x: 362, endPoint y: 77, distance: 167.0
click at [719, 191] on select "Choose... Step 2 Step 1 Step 3" at bounding box center [715, 193] width 53 height 36
select select "2"
click at [689, 175] on select "Choose... Step 2 Step 1 Step 3" at bounding box center [715, 193] width 53 height 36
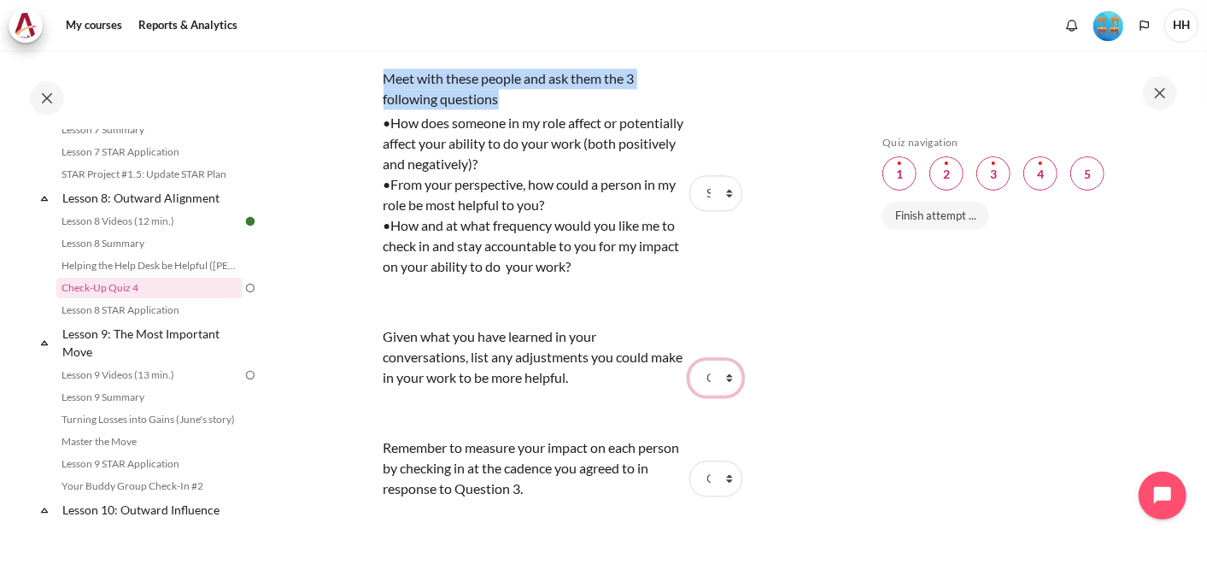
click at [721, 378] on select "Choose... Step 2 Step 1 Step 3" at bounding box center [715, 378] width 53 height 36
select select "1"
click at [689, 360] on select "Choose... Step 2 Step 1 Step 3" at bounding box center [715, 378] width 53 height 36
click at [719, 475] on select "Choose... Step 2 Step 1 Step 3" at bounding box center [715, 478] width 53 height 36
select select "3"
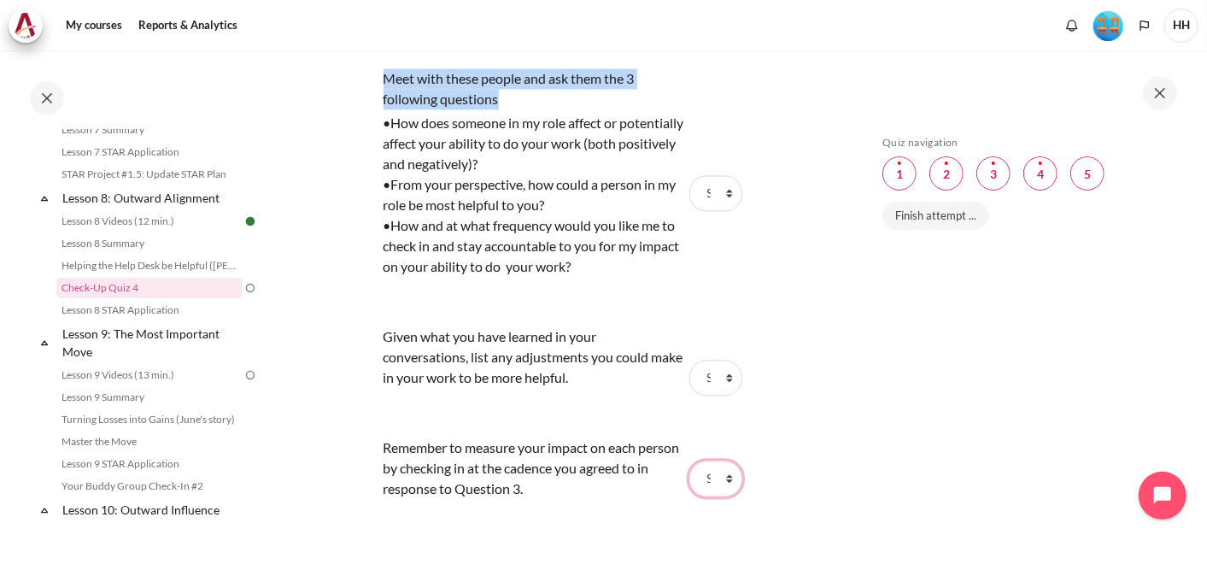
click at [689, 460] on select "Choose... Step 2 Step 1 Step 3" at bounding box center [715, 478] width 53 height 36
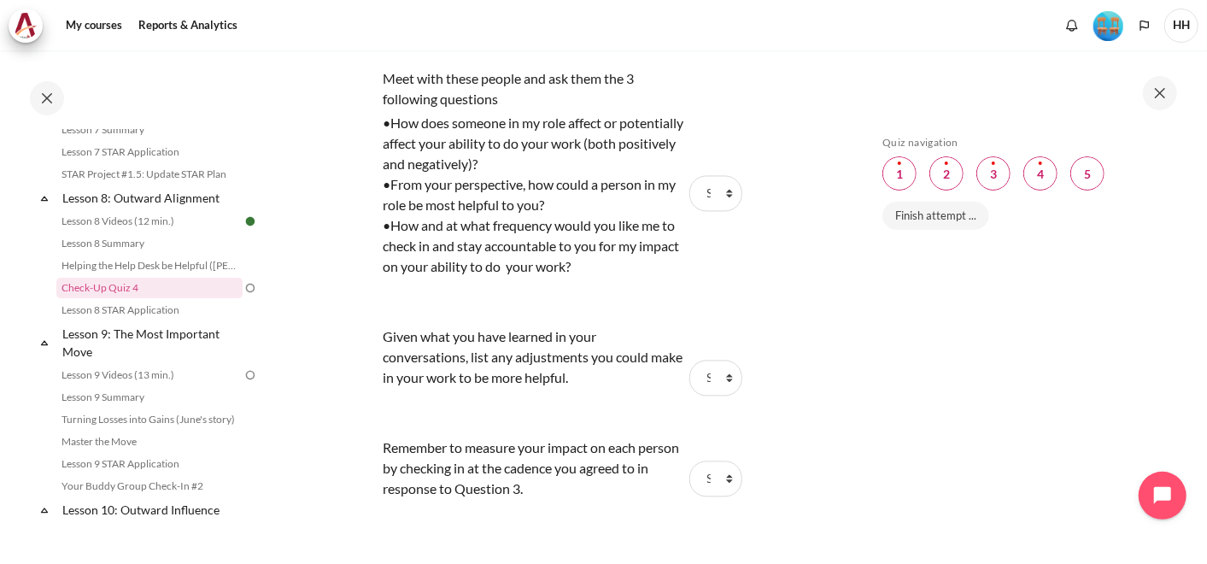
click at [878, 437] on div "Skip Quiz navigation Quiz navigation Question 1 This page Flagged Question 2 Th…" at bounding box center [1026, 319] width 304 height 367
drag, startPoint x: 867, startPoint y: 510, endPoint x: 875, endPoint y: 502, distance: 11.5
click at [870, 508] on div "Skip Quiz navigation Quiz navigation Question 1 This page Flagged Question 2 Th…" at bounding box center [1027, 306] width 359 height 512
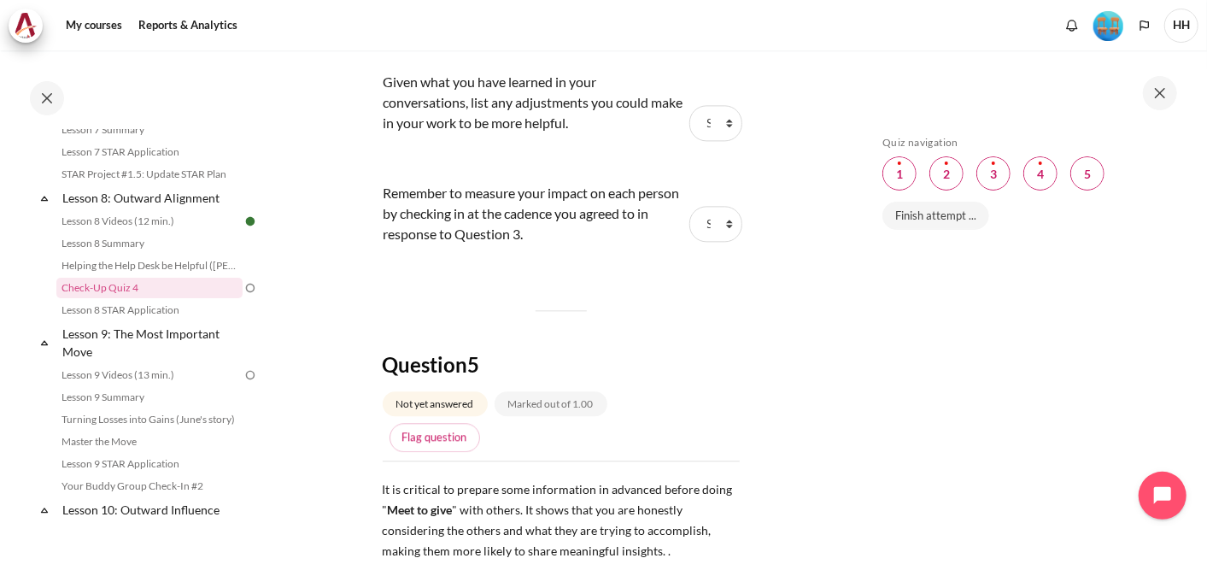
scroll to position [1836, 0]
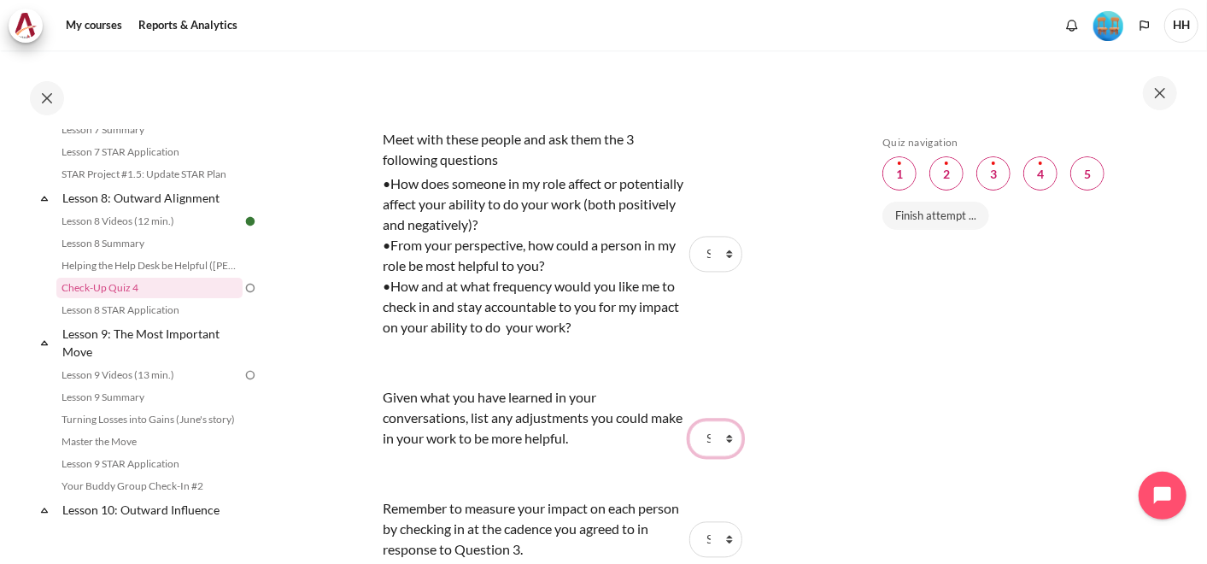
click at [720, 439] on select "Choose... Step 2 Step 1 Step 3" at bounding box center [715, 439] width 53 height 36
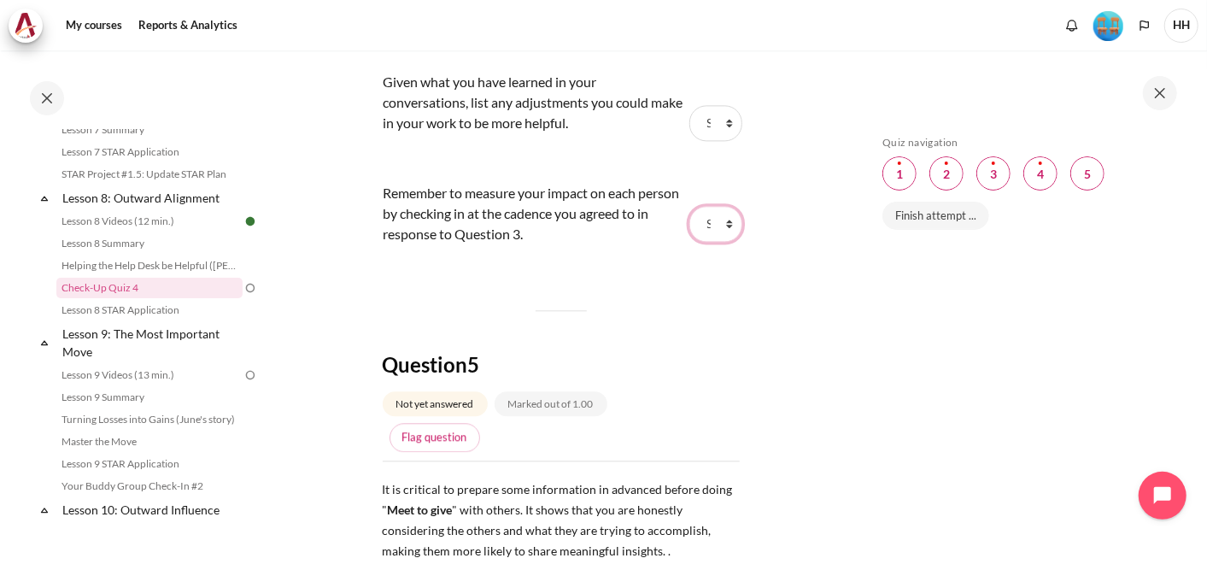
click at [717, 220] on select "Choose... Step 2 Step 1 Step 3" at bounding box center [715, 224] width 53 height 36
drag, startPoint x: 839, startPoint y: 319, endPoint x: 834, endPoint y: 336, distance: 16.8
click at [425, 436] on link "Flag question" at bounding box center [434, 437] width 91 height 29
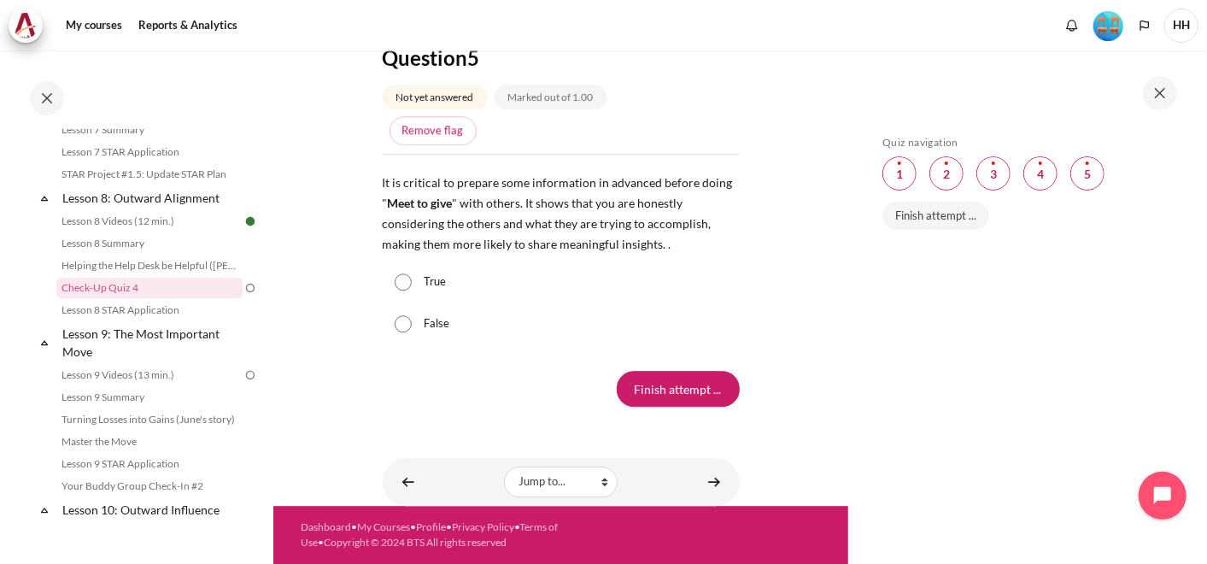
click at [402, 273] on input "True" at bounding box center [403, 281] width 17 height 17
radio input "true"
click at [649, 378] on input "Finish attempt ..." at bounding box center [678, 389] width 123 height 36
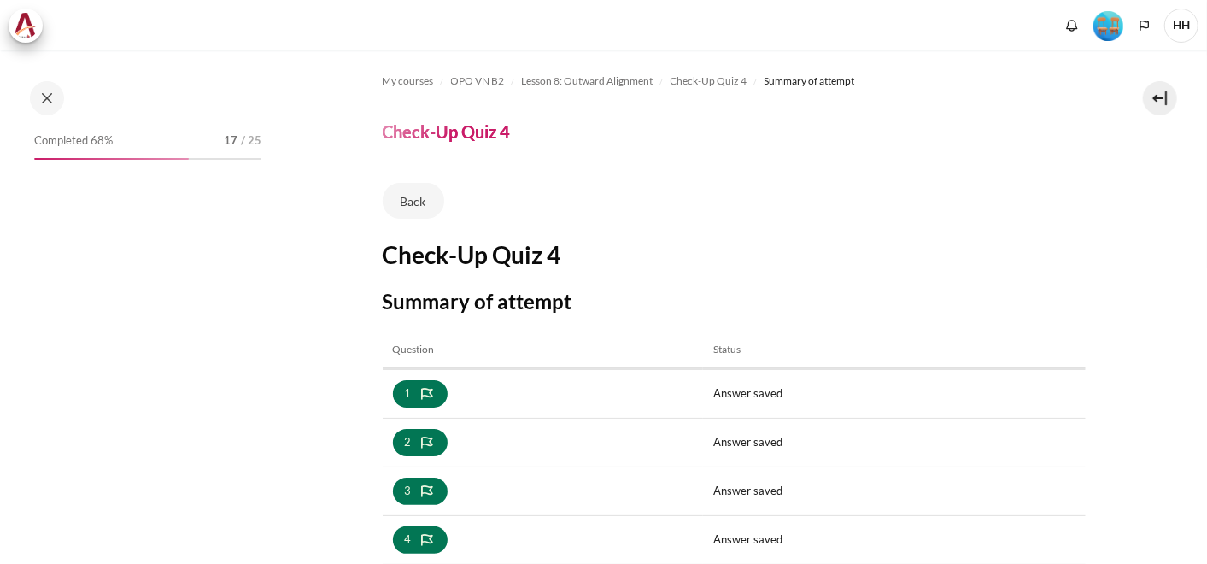
scroll to position [316, 0]
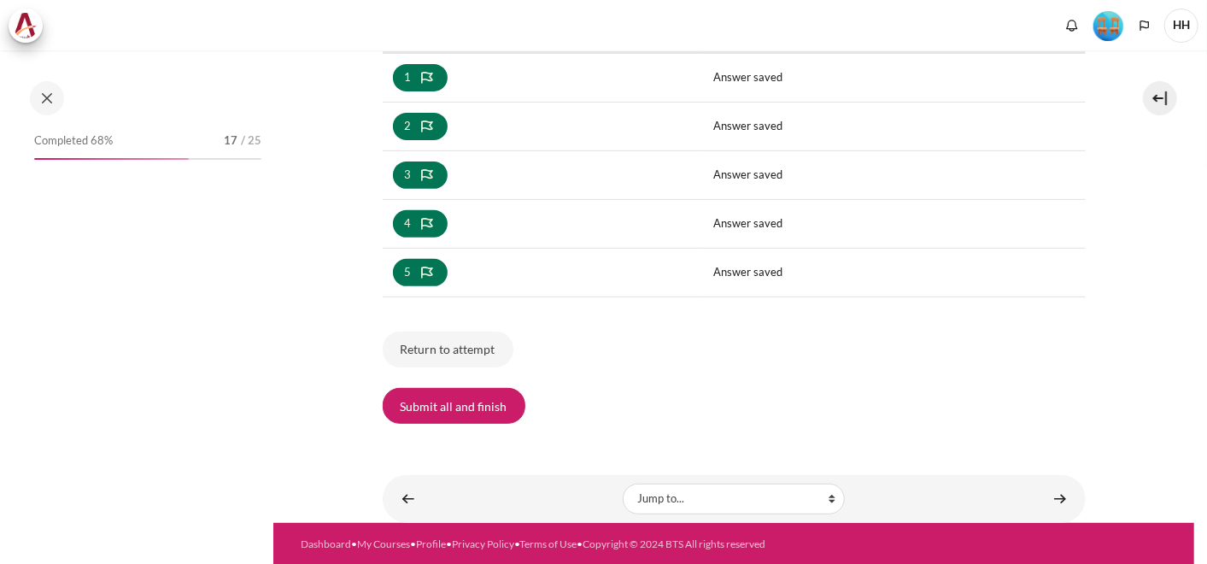
click at [455, 407] on button "Submit all and finish" at bounding box center [454, 406] width 143 height 36
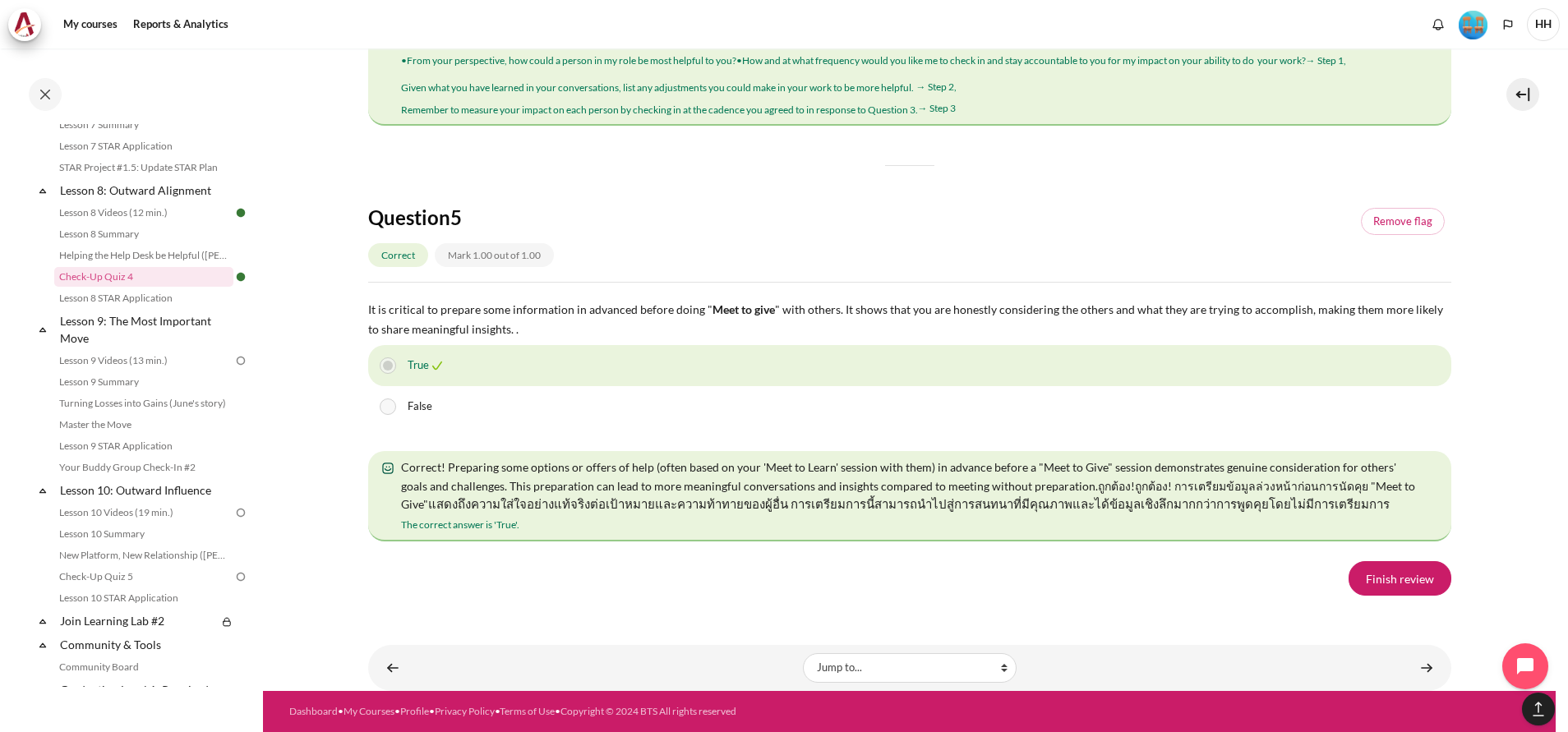
scroll to position [2883, 0]
click at [1160, 542] on link "Finish review" at bounding box center [1400, 578] width 103 height 35
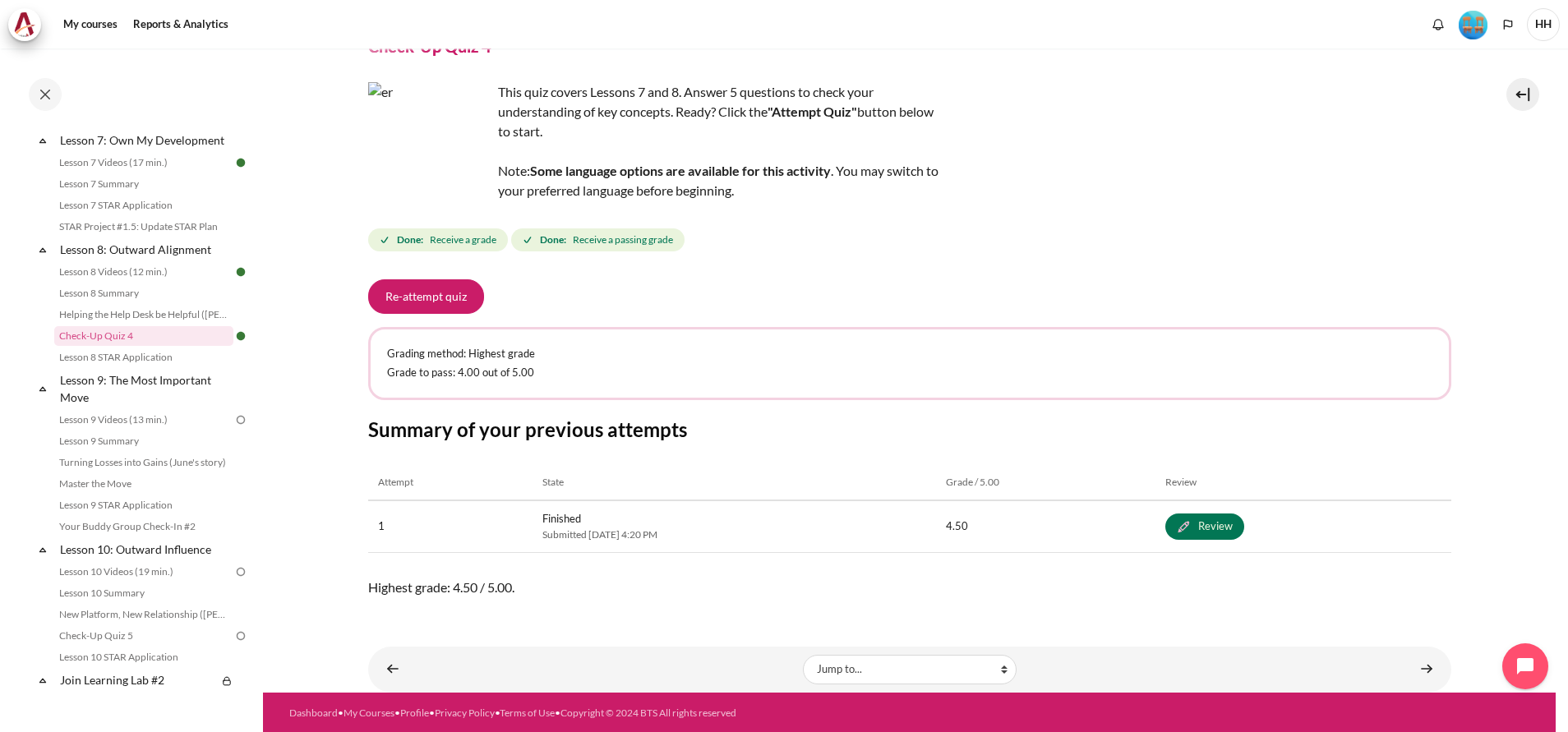
scroll to position [82, 0]
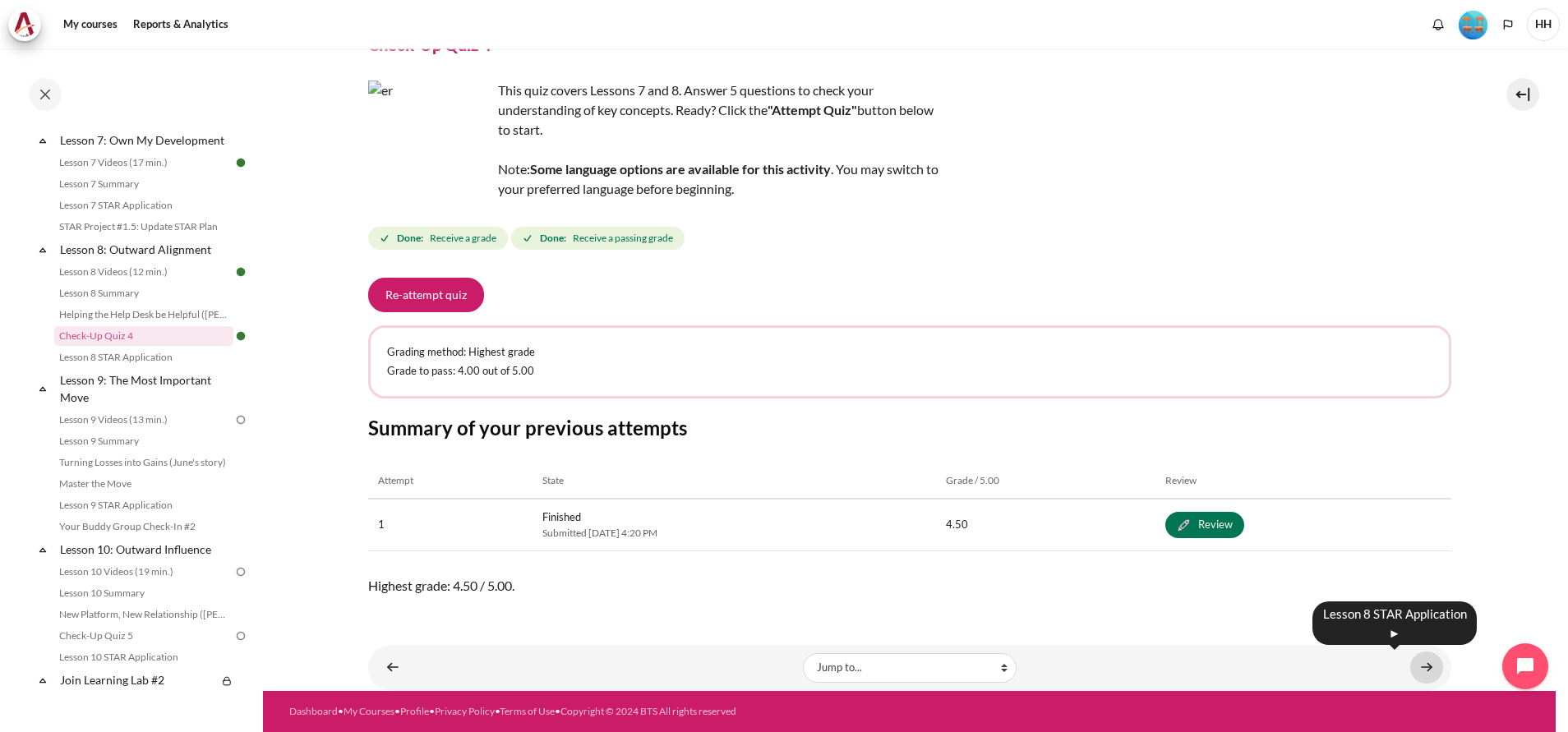
click at [1416, 667] on link "Content" at bounding box center [1427, 667] width 33 height 32
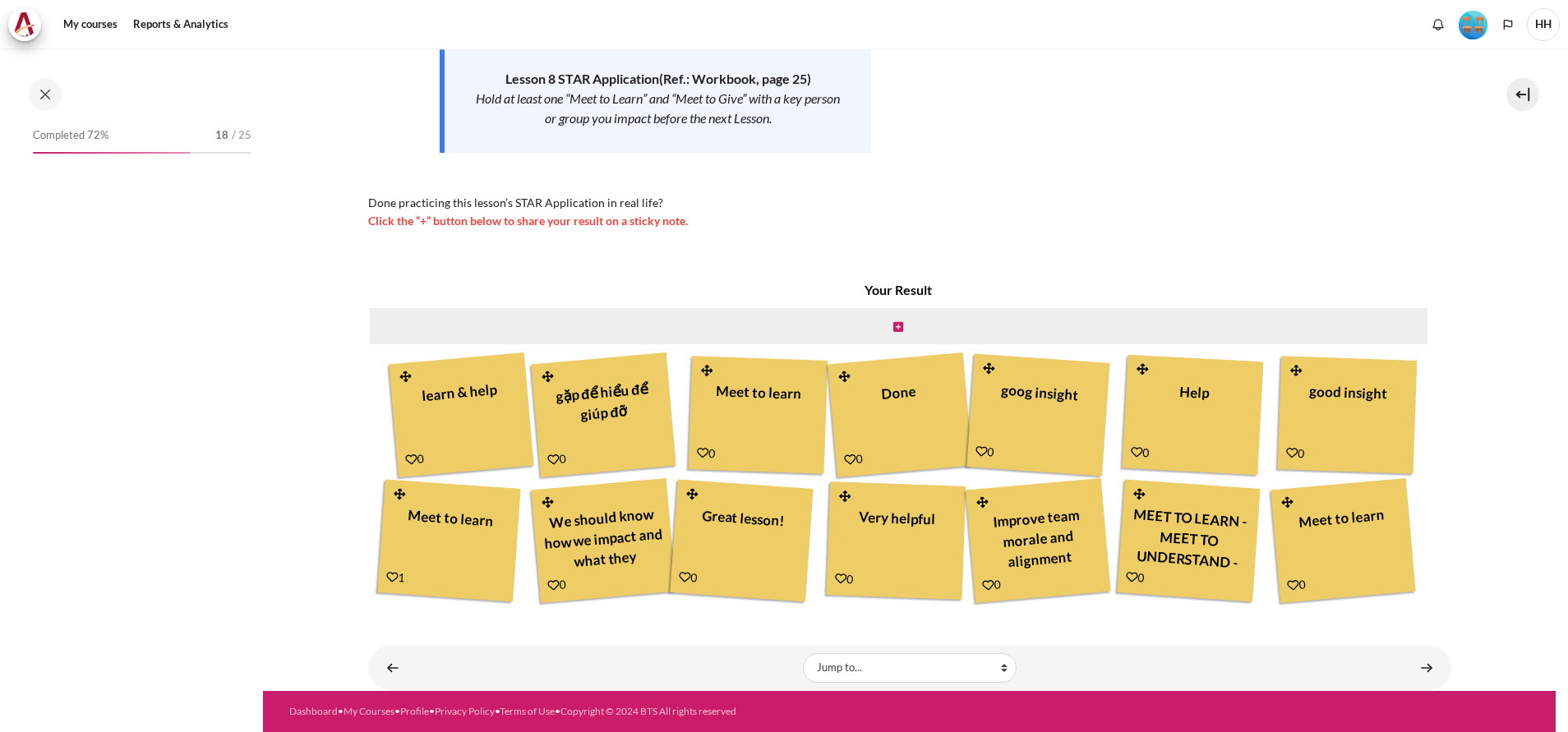
scroll to position [1169, 0]
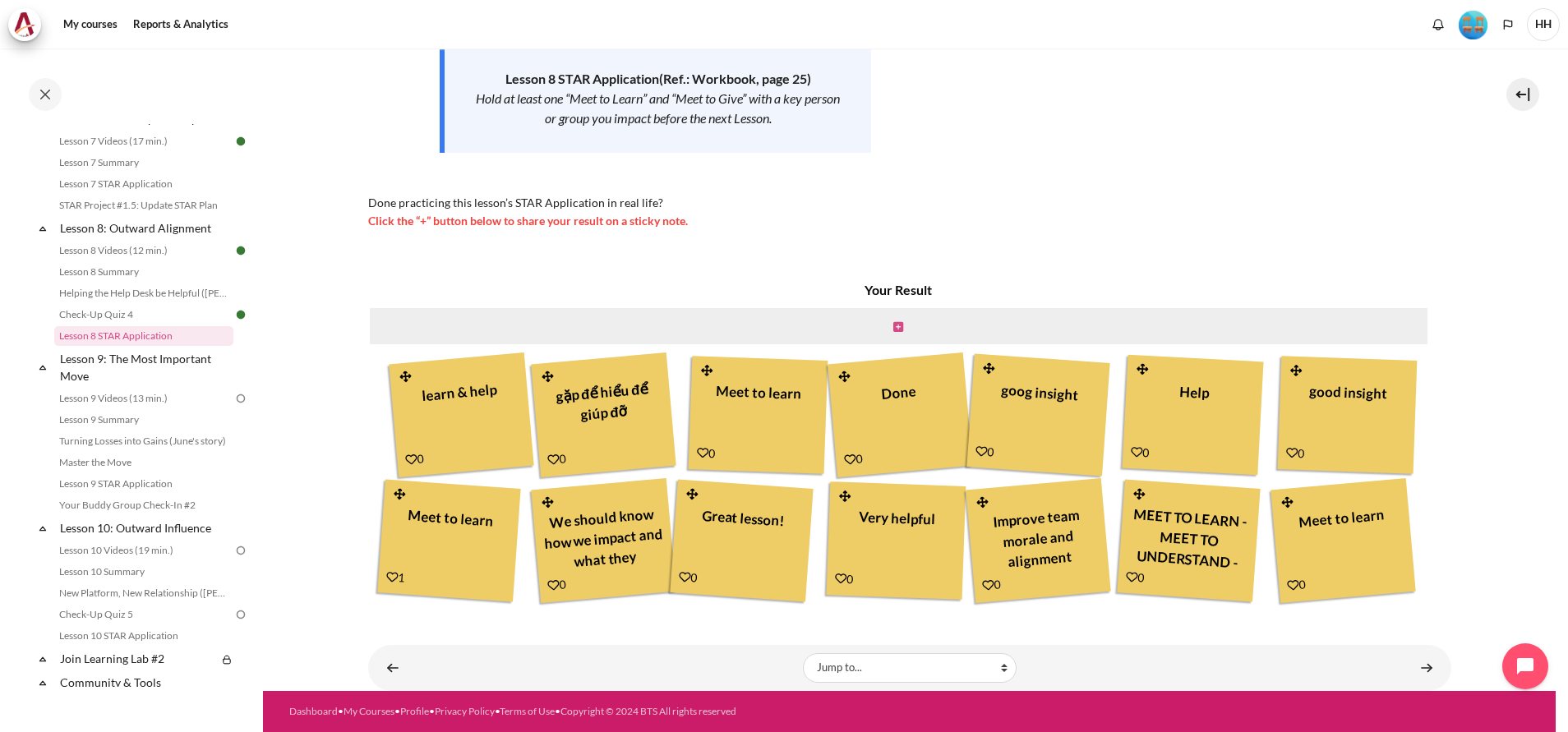
click at [896, 327] on icon "Content" at bounding box center [898, 327] width 10 height 12
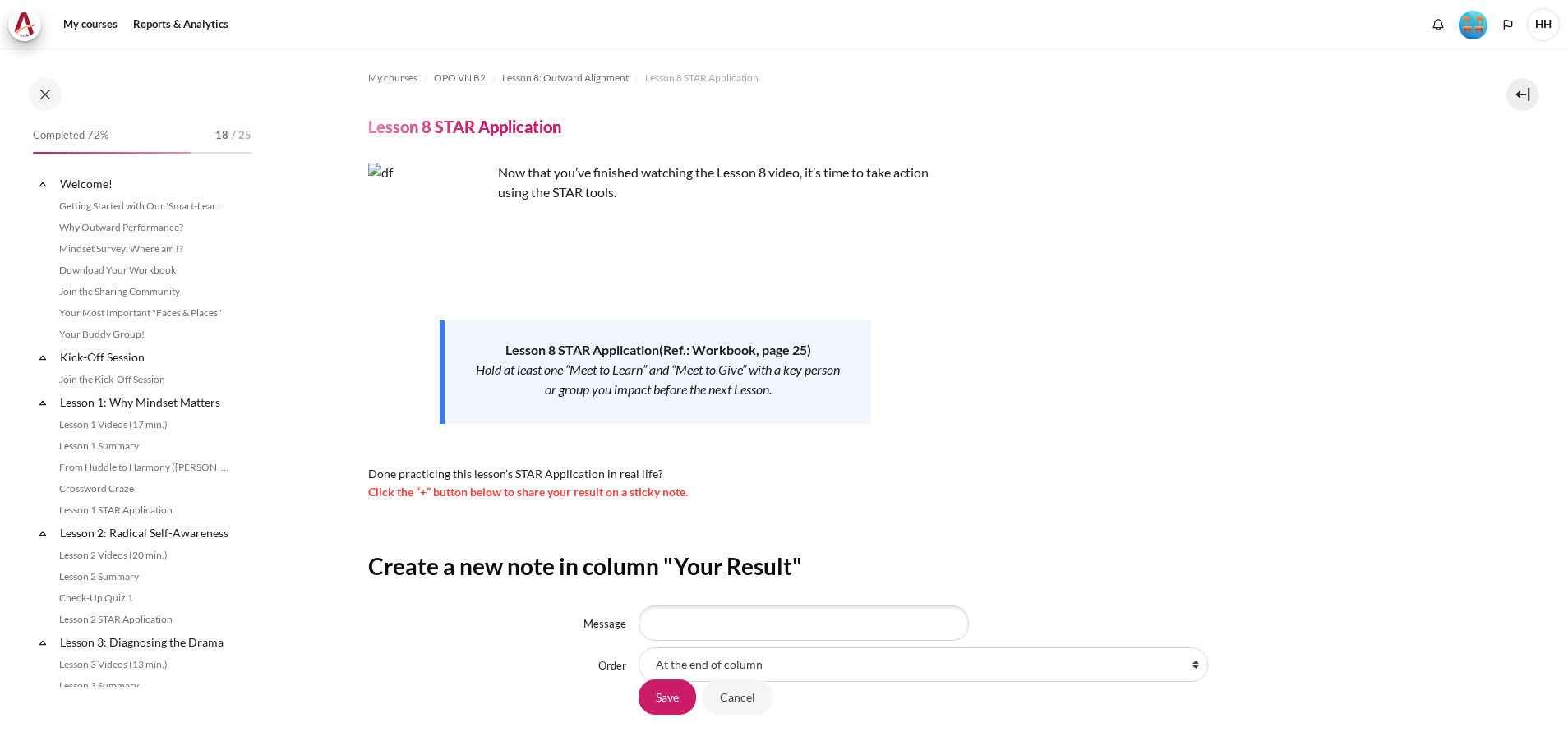
scroll to position [1169, 0]
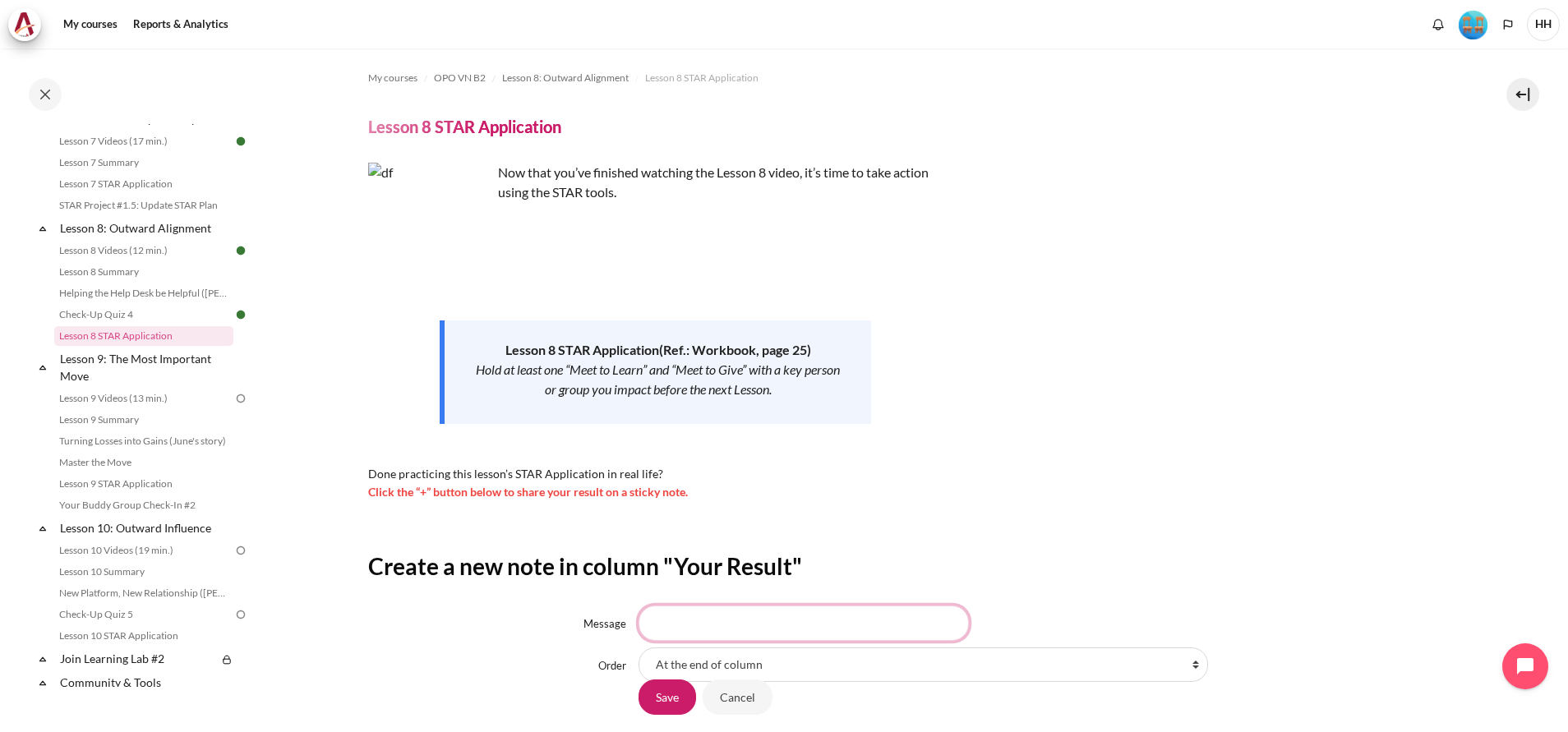
click at [715, 624] on input "Message" at bounding box center [803, 622] width 330 height 35
type input "Met to Learn - Meet to GIve"
click at [660, 697] on input "Save" at bounding box center [668, 696] width 58 height 35
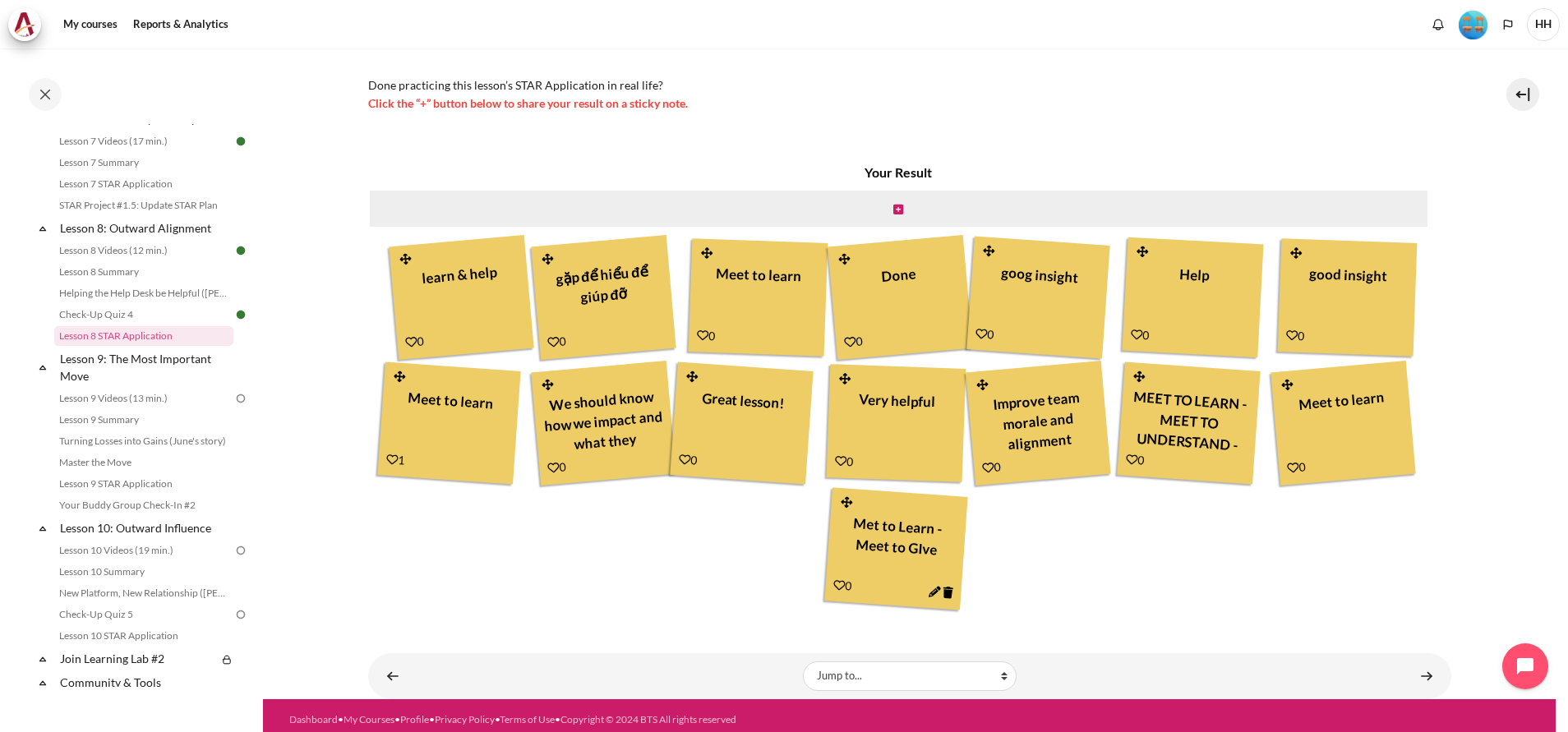
scroll to position [397, 0]
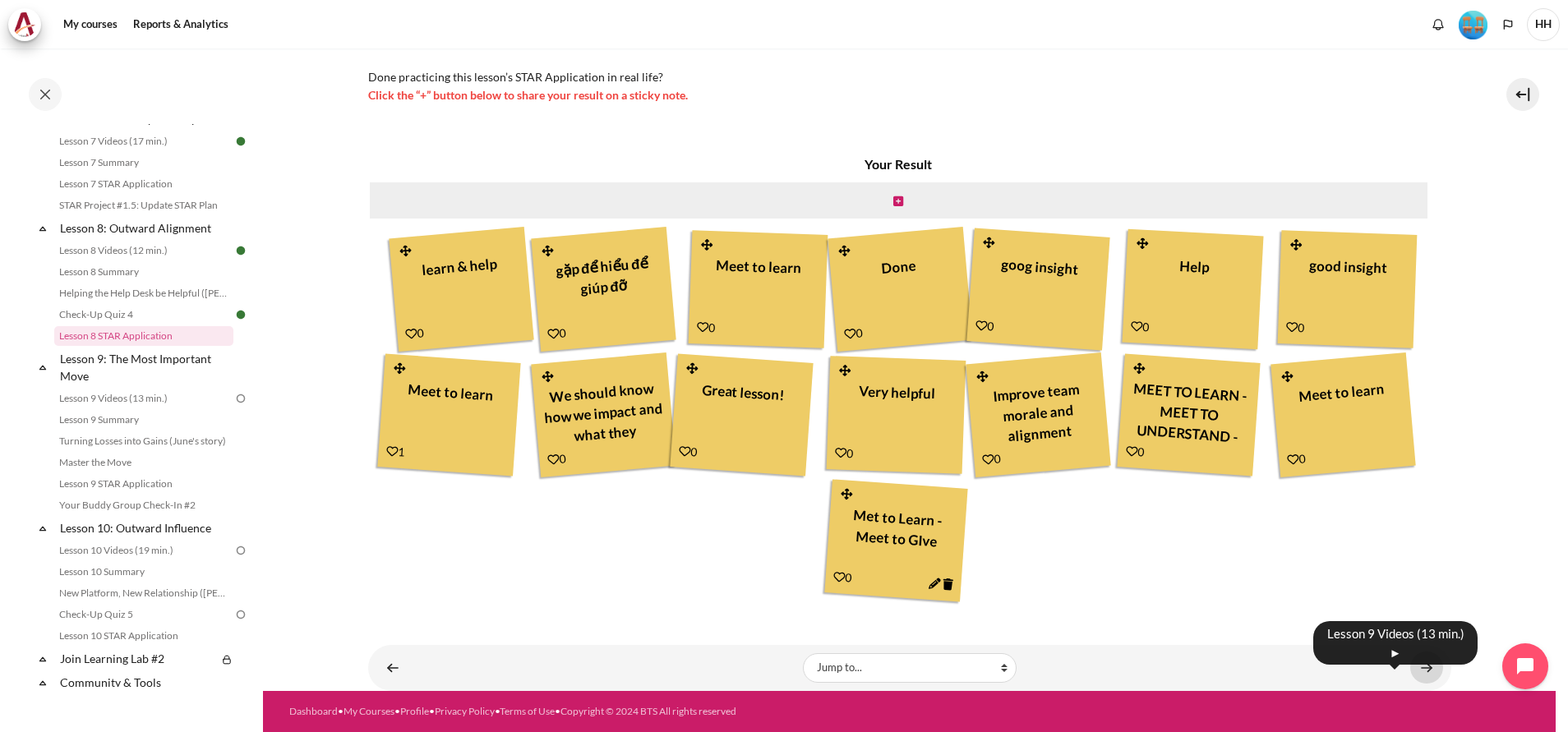
click at [1410, 663] on link "Content" at bounding box center [1427, 667] width 33 height 32
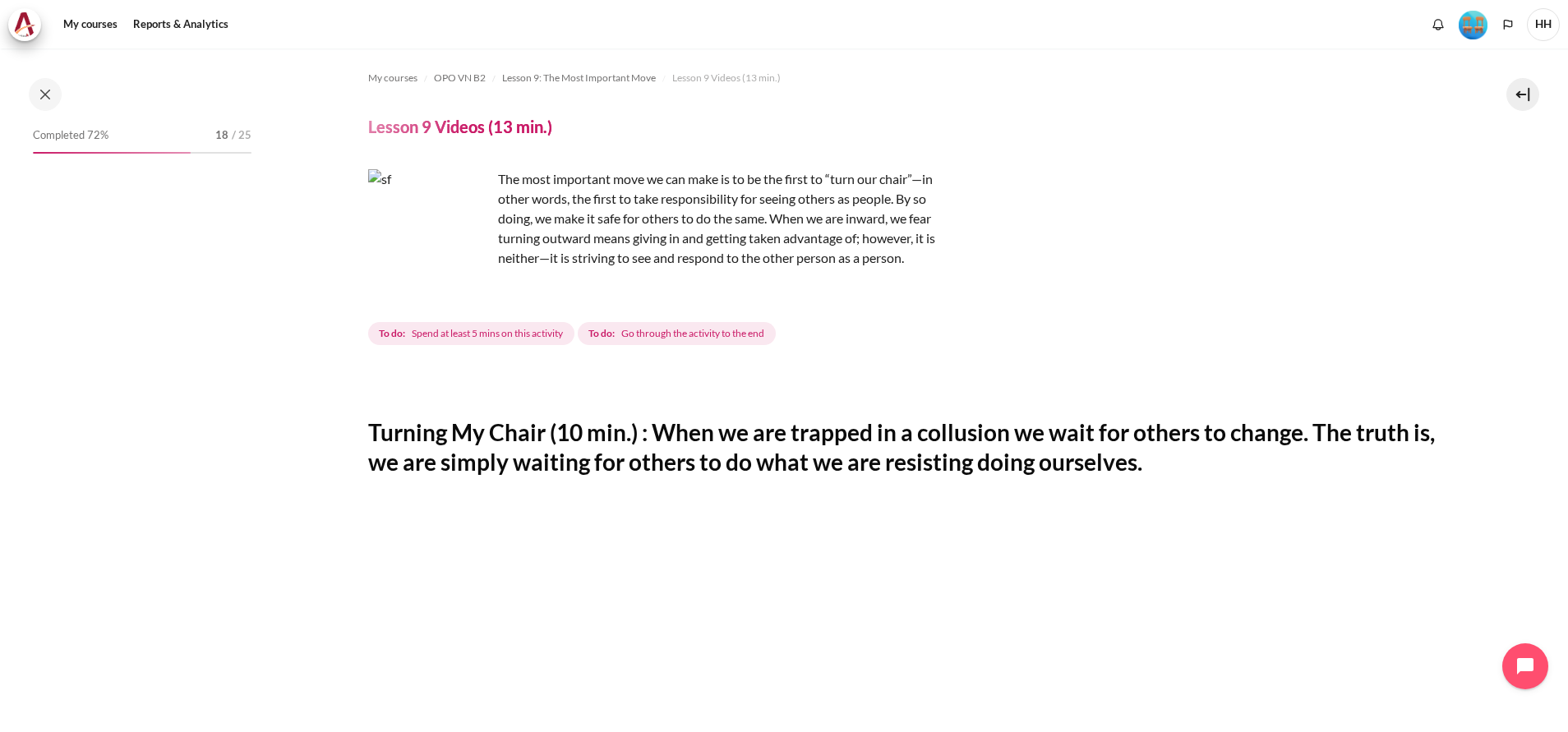
scroll to position [1230, 0]
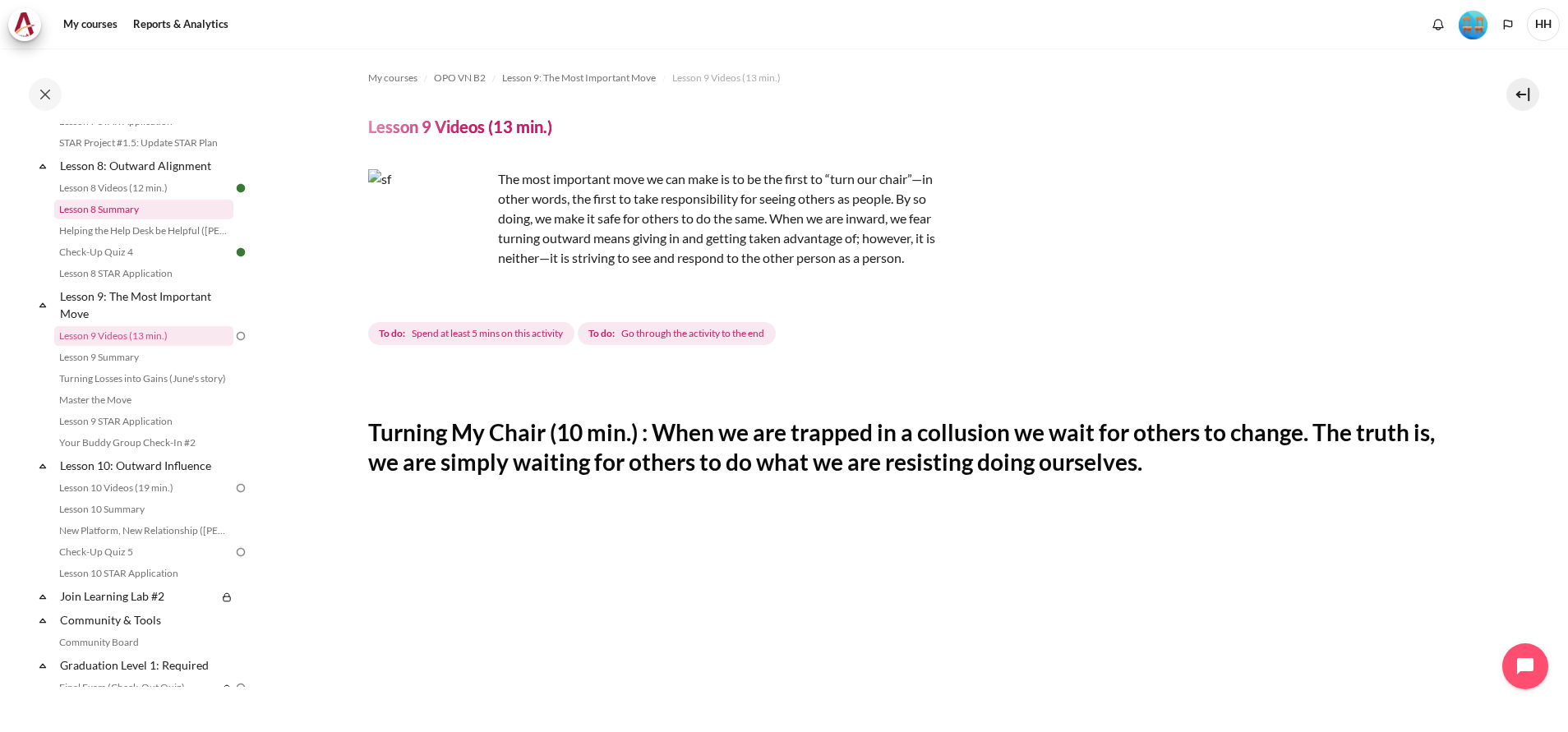
click at [120, 219] on link "Lesson 8 Summary" at bounding box center [143, 210] width 179 height 19
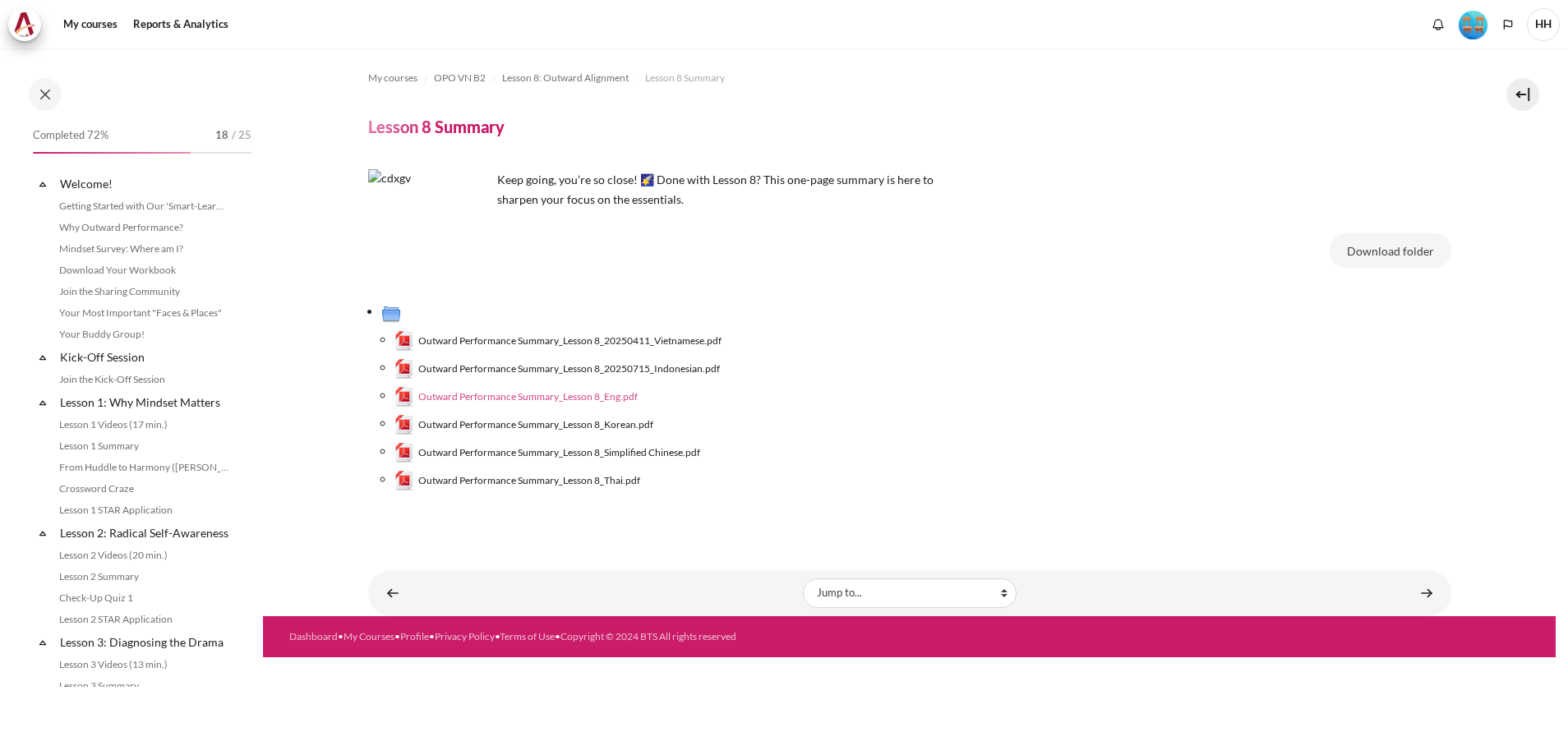
scroll to position [1104, 0]
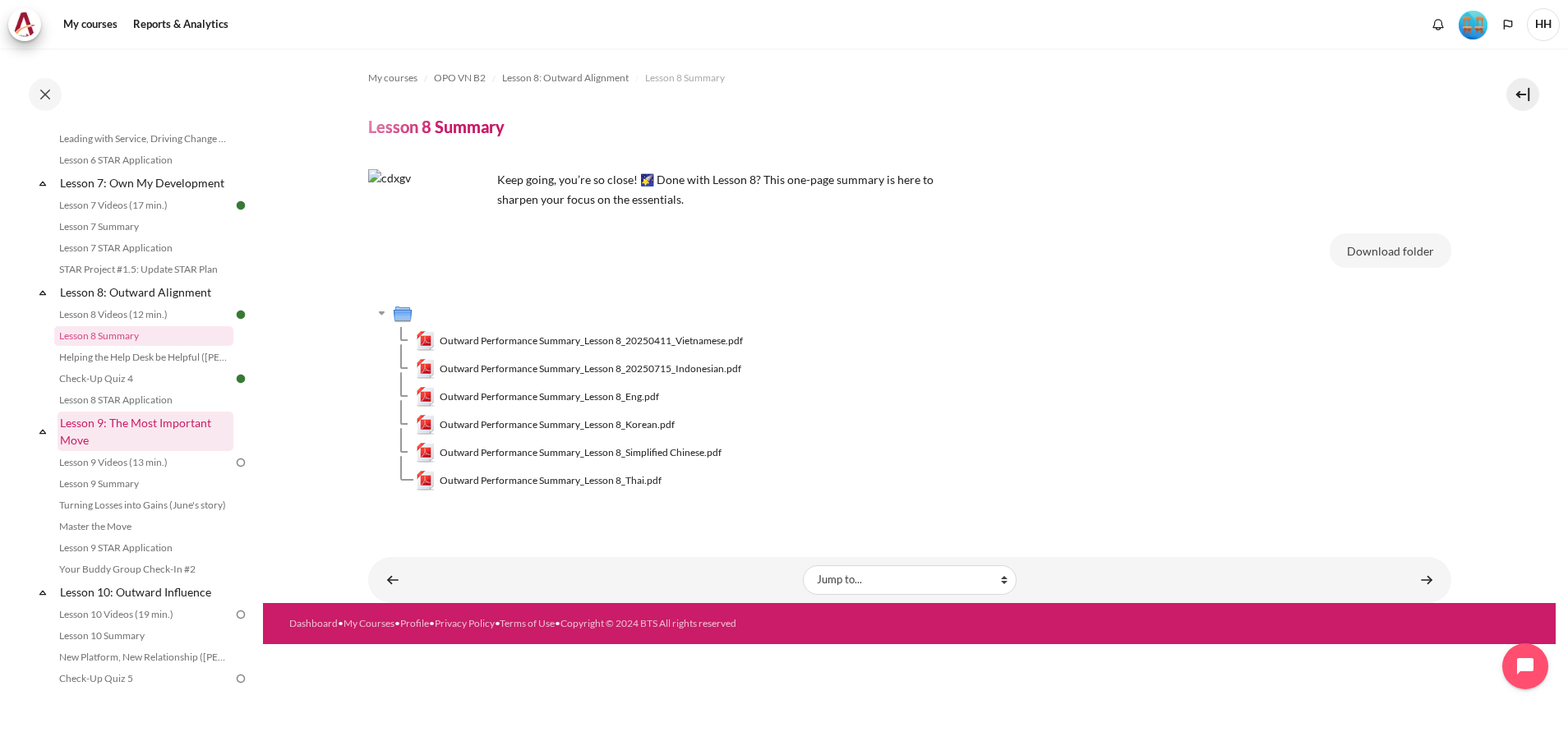
click at [109, 451] on link "Lesson 9: The Most Important Move" at bounding box center [145, 431] width 176 height 39
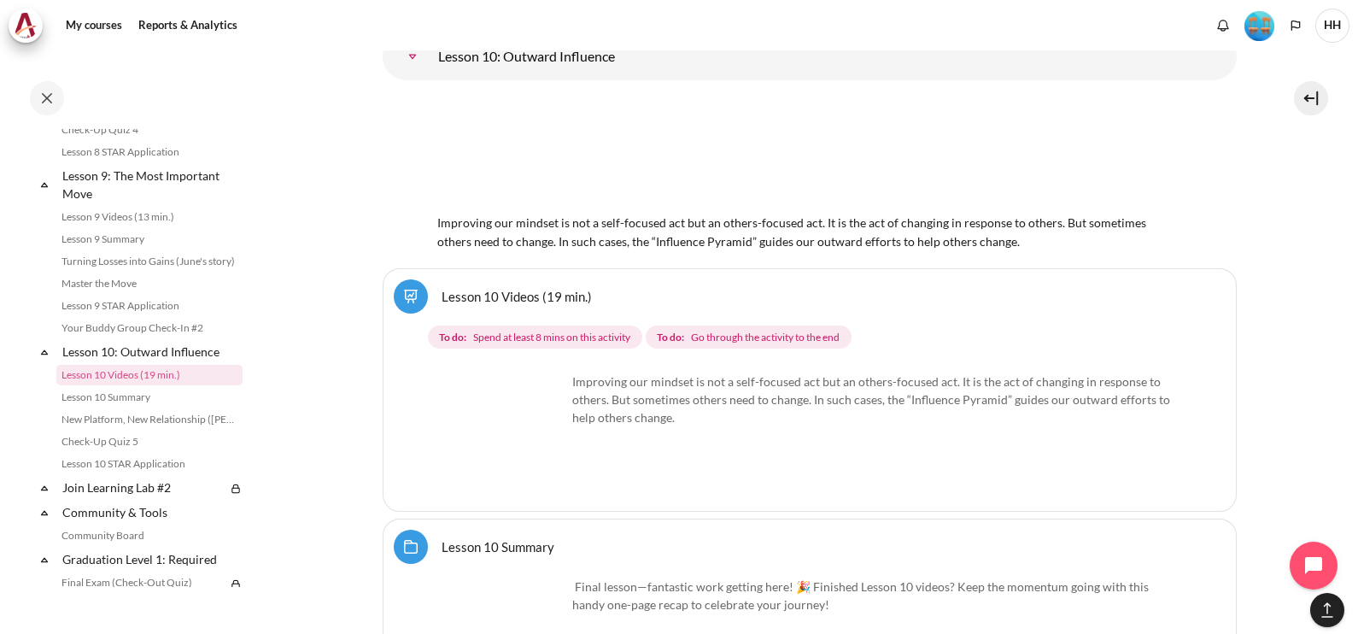
scroll to position [18320, 0]
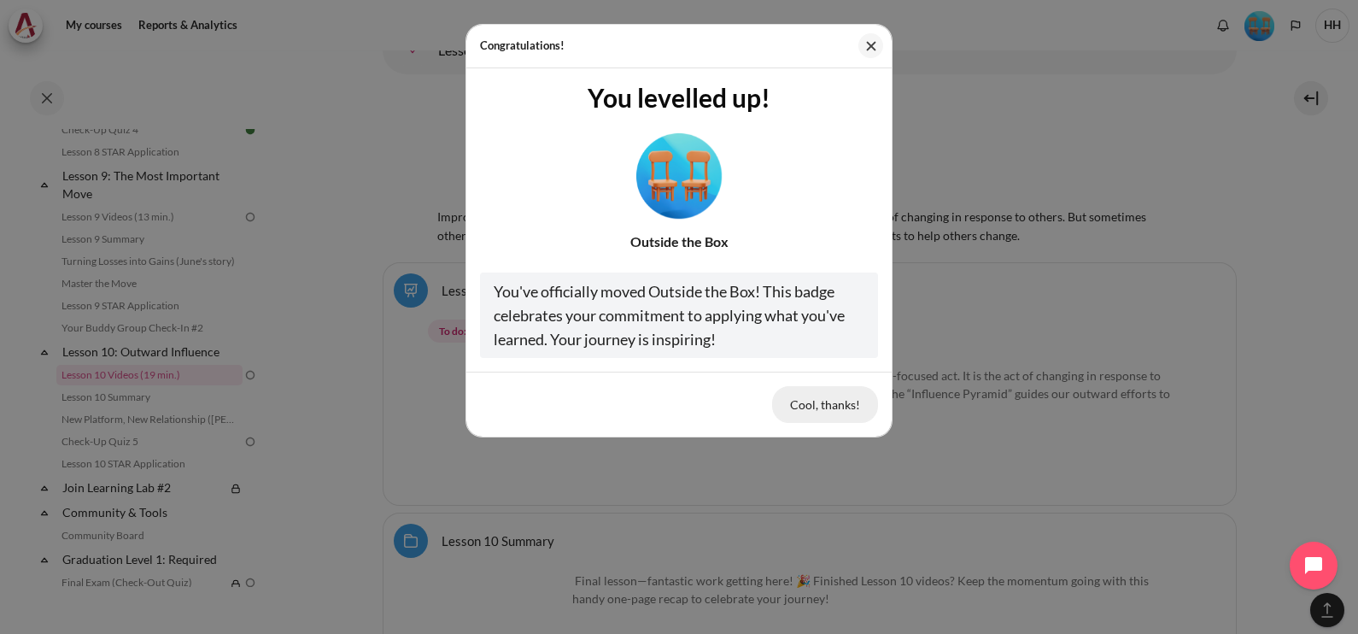
click at [823, 407] on button "Cool, thanks!" at bounding box center [825, 404] width 106 height 36
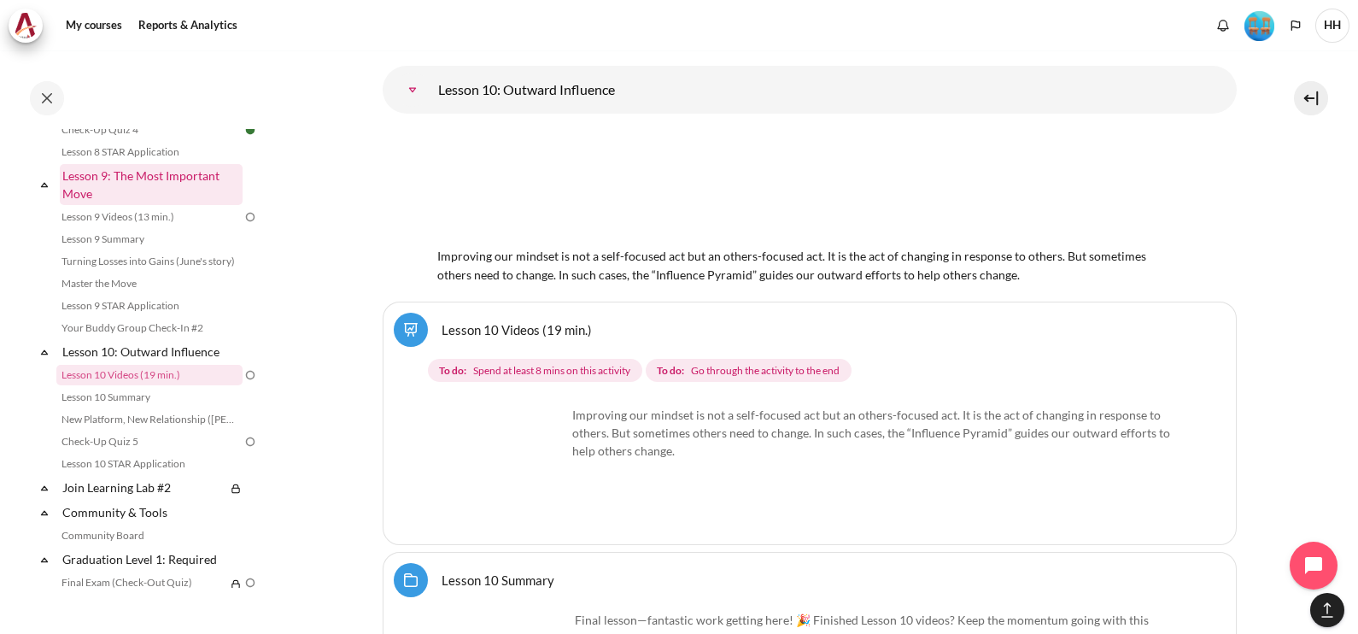
click at [149, 205] on link "Lesson 9: The Most Important Move" at bounding box center [151, 184] width 183 height 41
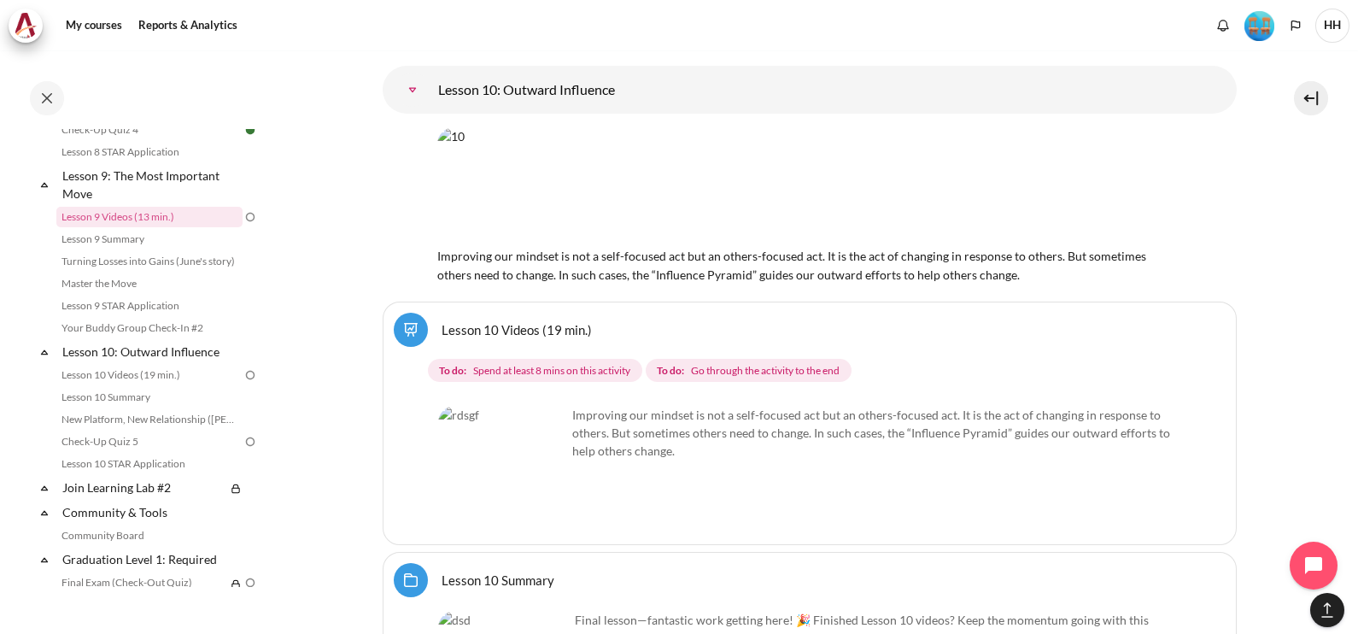
scroll to position [16304, 0]
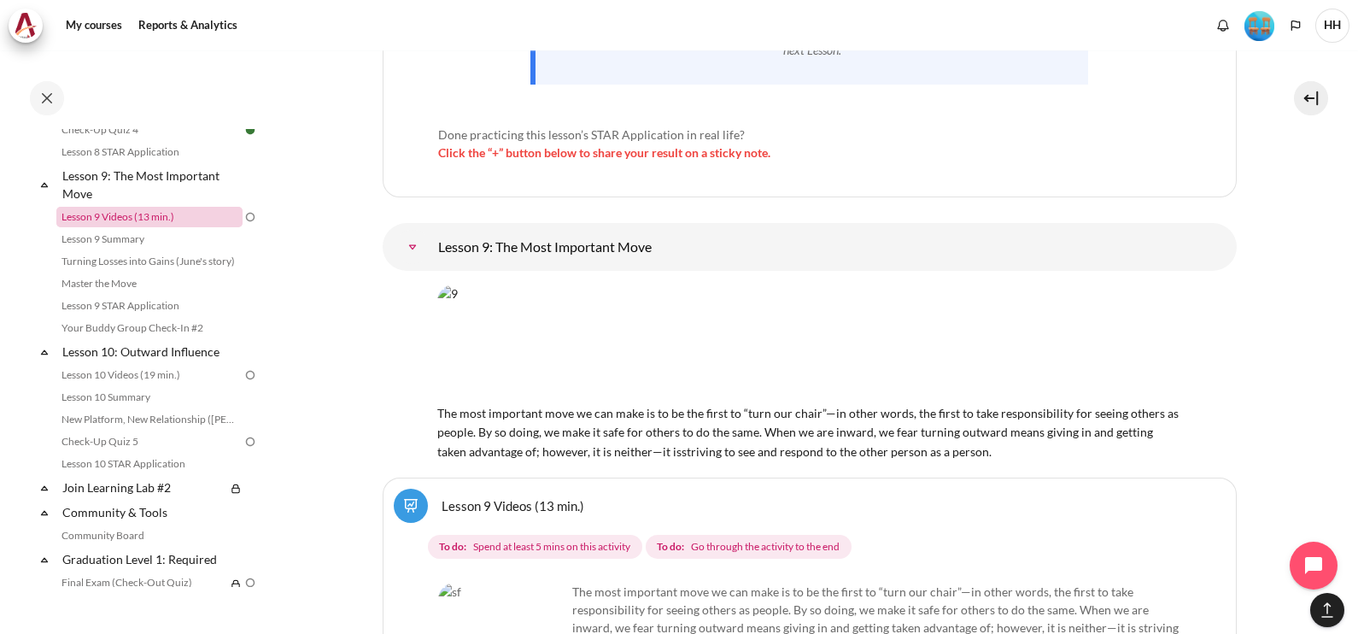
click at [128, 227] on link "Lesson 9 Videos (13 min.)" at bounding box center [149, 217] width 186 height 20
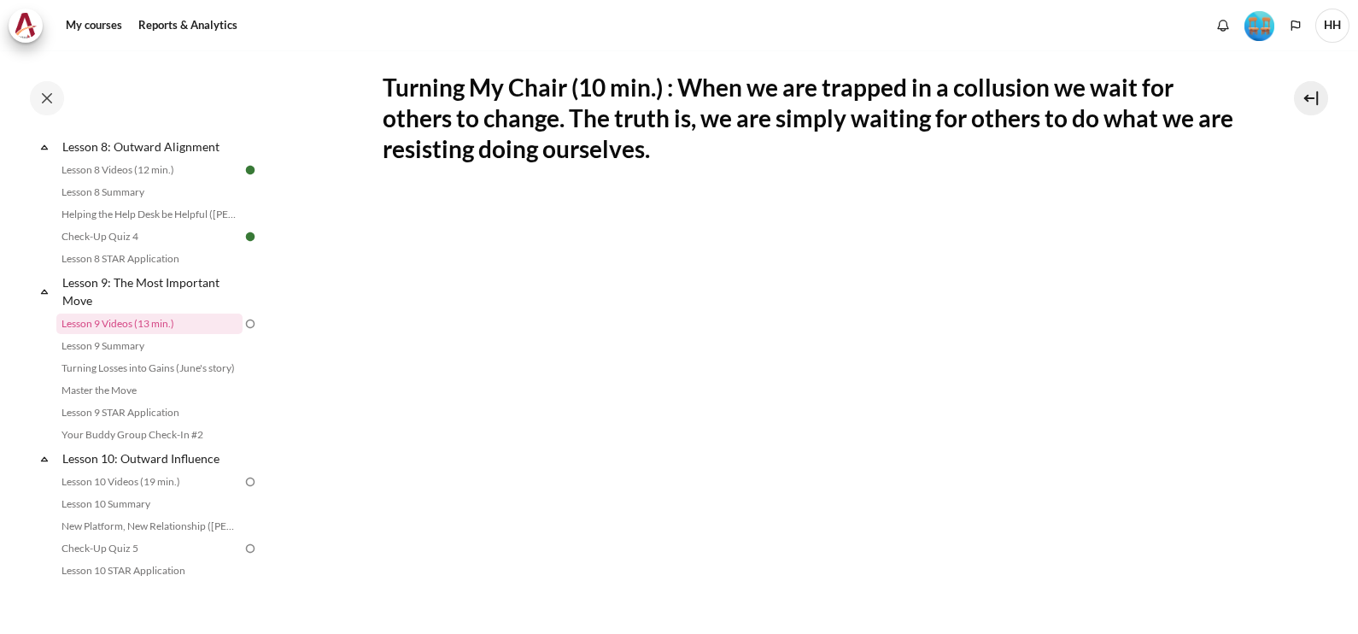
scroll to position [366, 0]
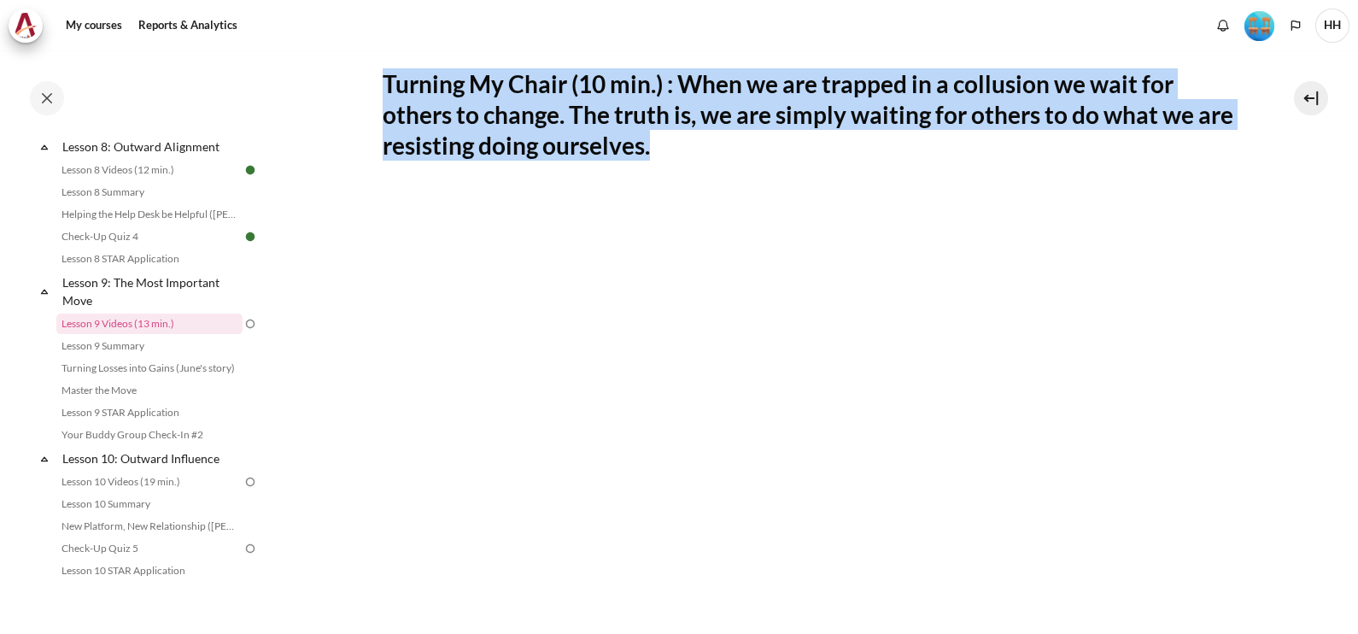
drag, startPoint x: 386, startPoint y: 81, endPoint x: 700, endPoint y: 149, distance: 321.5
click at [700, 149] on h2 "Turning My Chair (10 min.) : When we are trapped in a collusion we wait for oth…" at bounding box center [810, 114] width 854 height 93
copy h2 "Turning My Chair (10 min.) : When we are trapped in a collusion we wait for oth…"
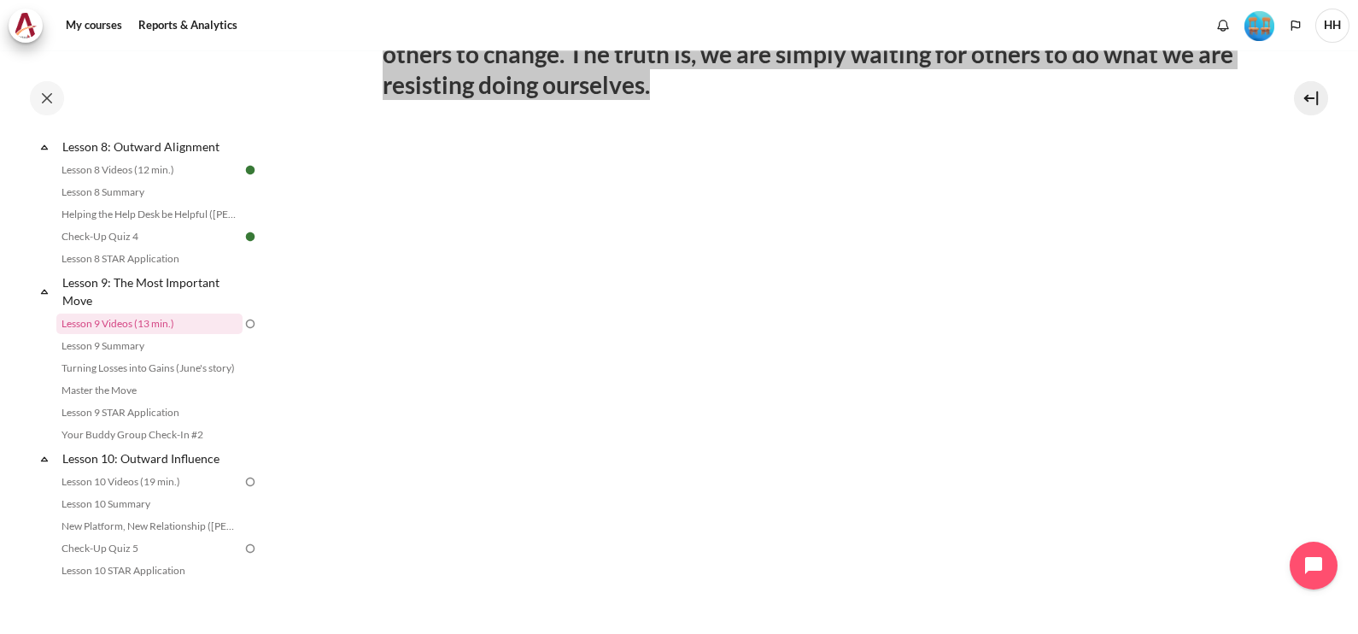
scroll to position [781, 0]
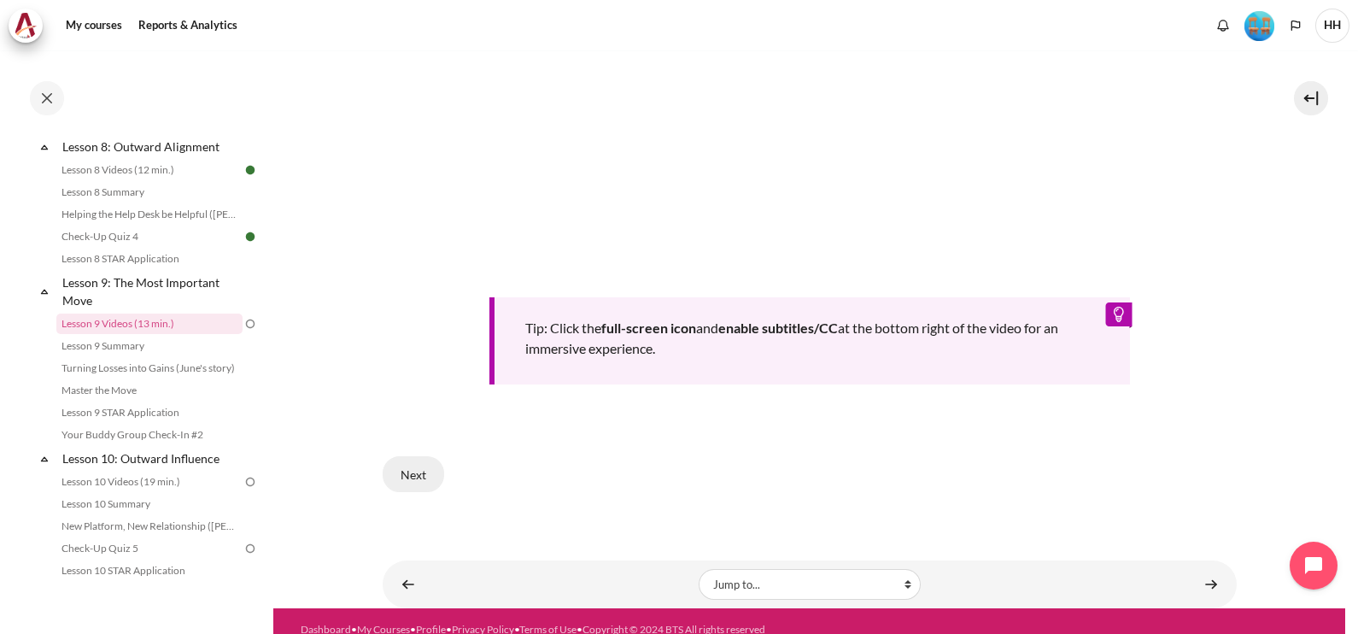
click at [411, 463] on button "Next" at bounding box center [413, 474] width 61 height 36
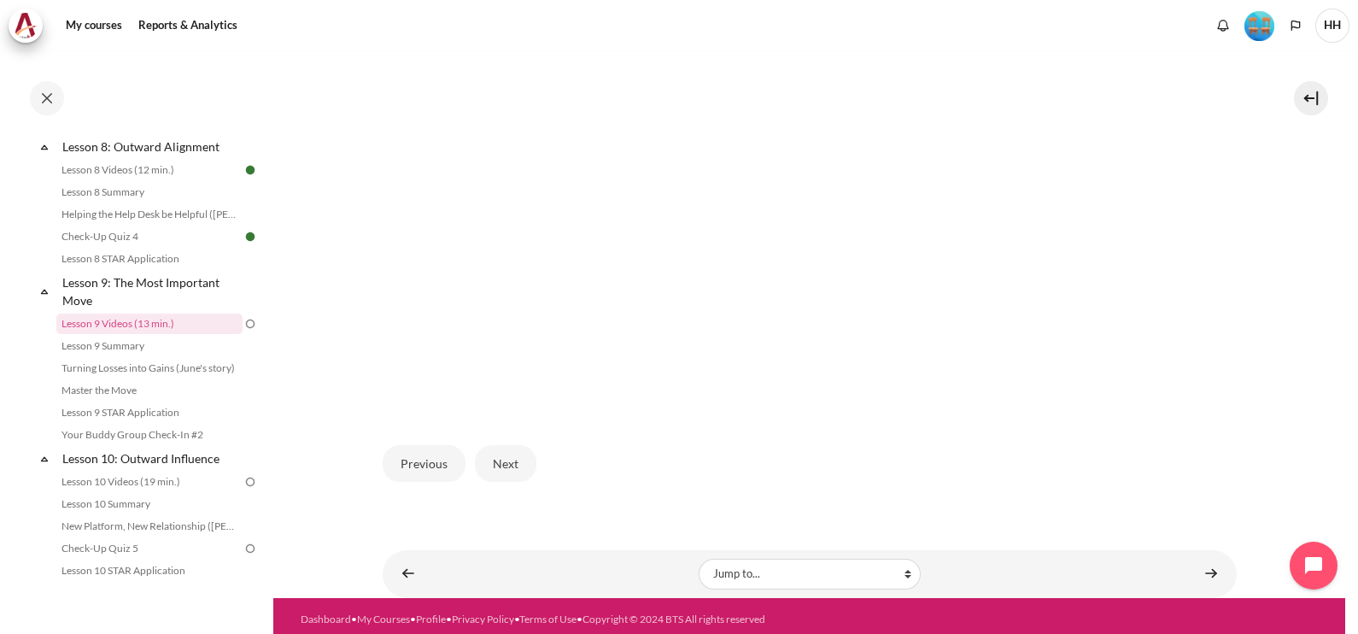
scroll to position [208, 0]
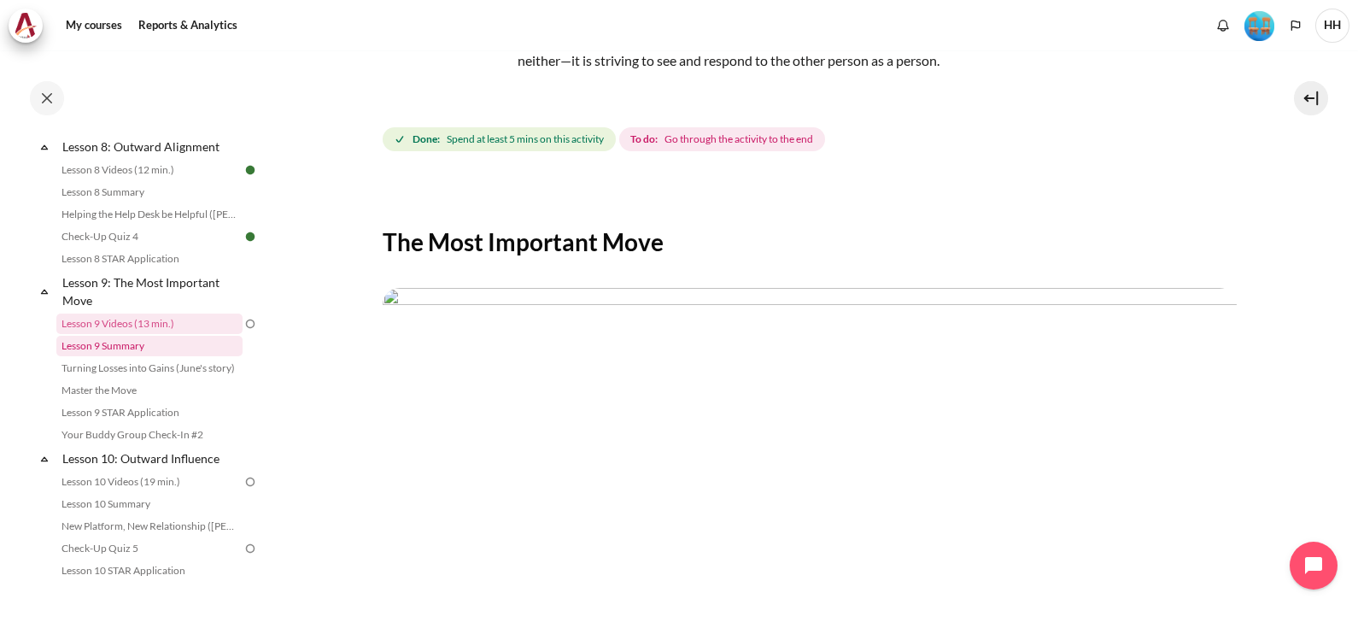
click at [138, 356] on link "Lesson 9 Summary" at bounding box center [149, 346] width 186 height 20
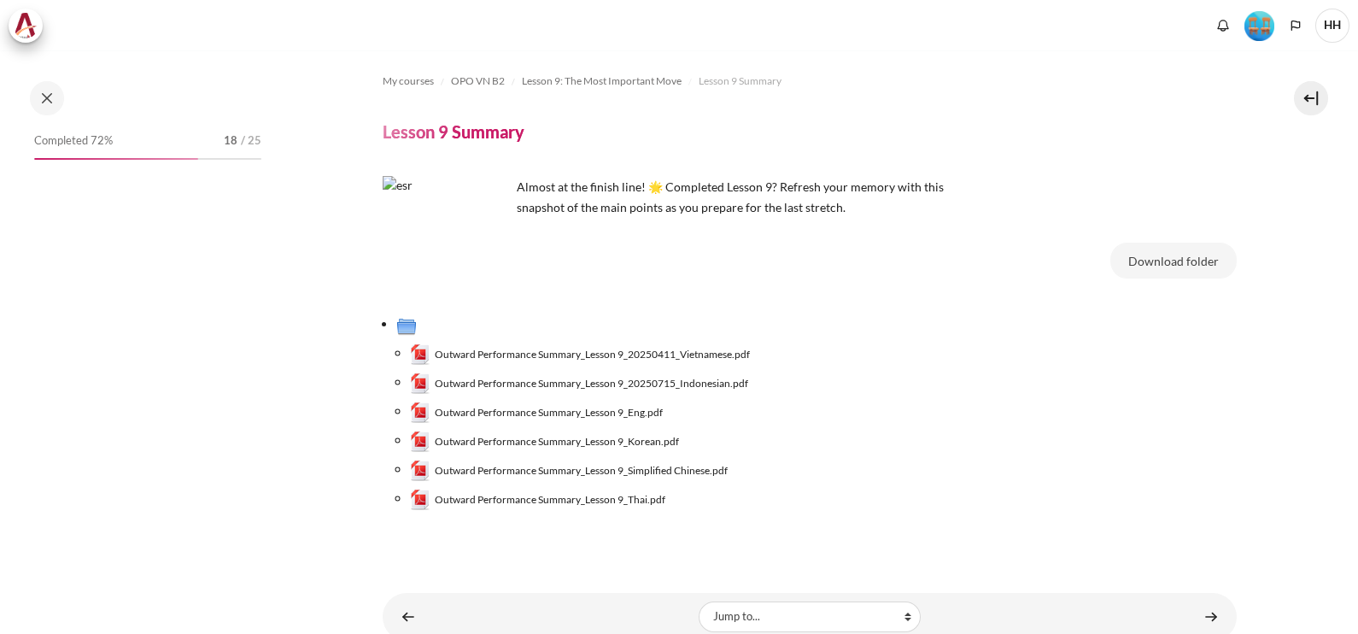
scroll to position [1327, 0]
